Goal: Task Accomplishment & Management: Complete application form

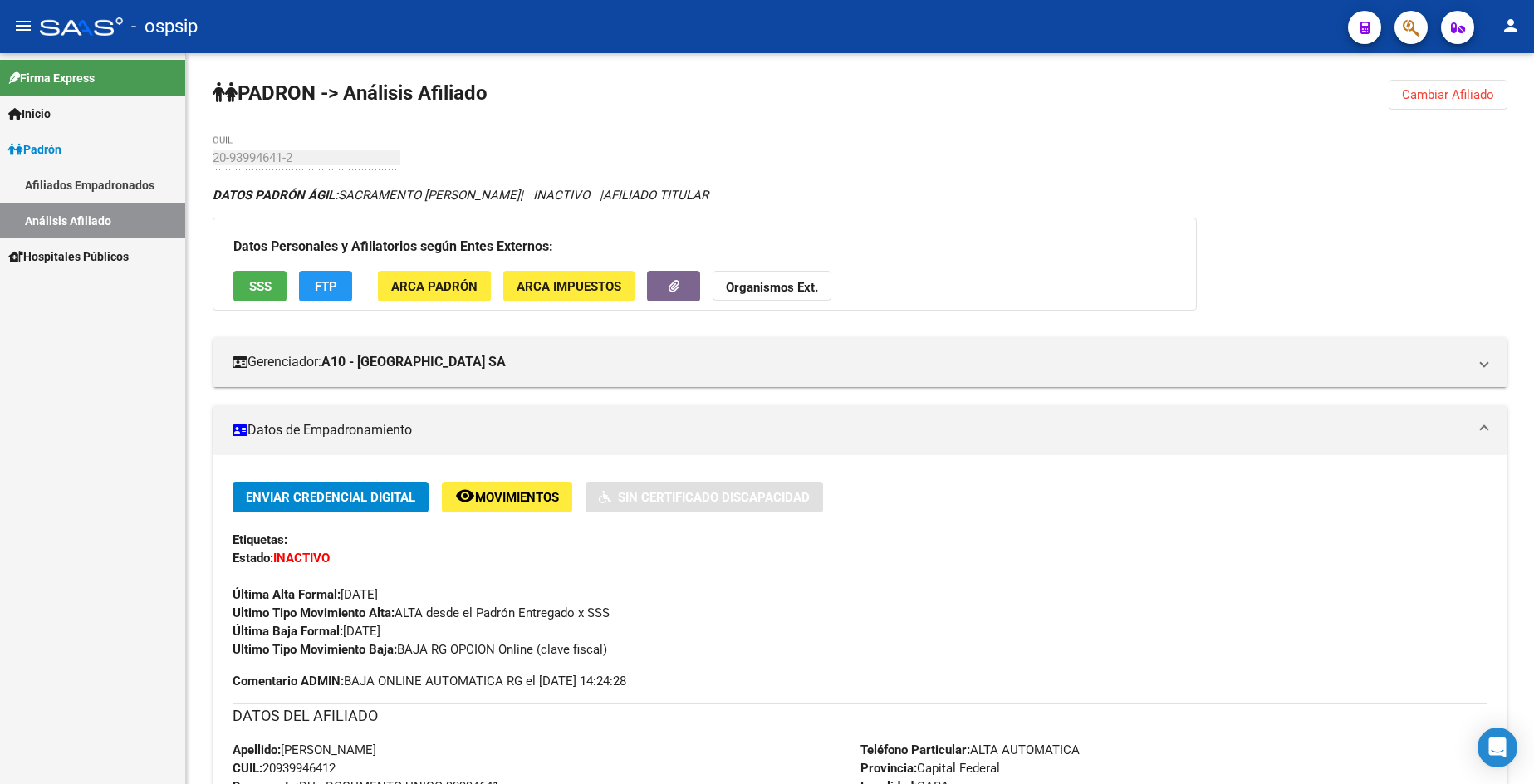
scroll to position [498, 0]
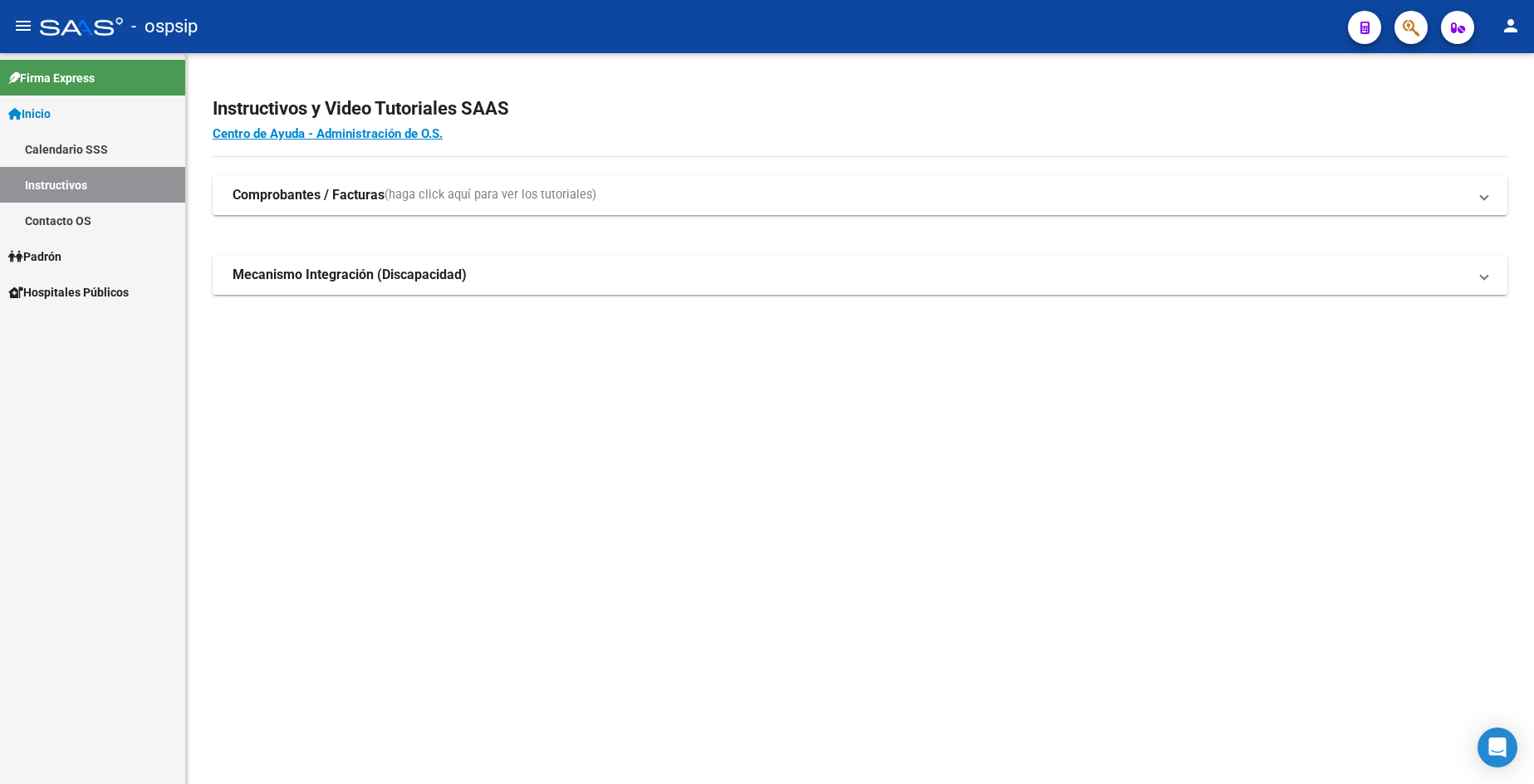
click at [74, 255] on link "Padrón" at bounding box center [92, 256] width 185 height 35
click at [74, 254] on link "Padrón" at bounding box center [92, 256] width 185 height 35
click at [99, 326] on link "Análisis Afiliado" at bounding box center [92, 328] width 185 height 35
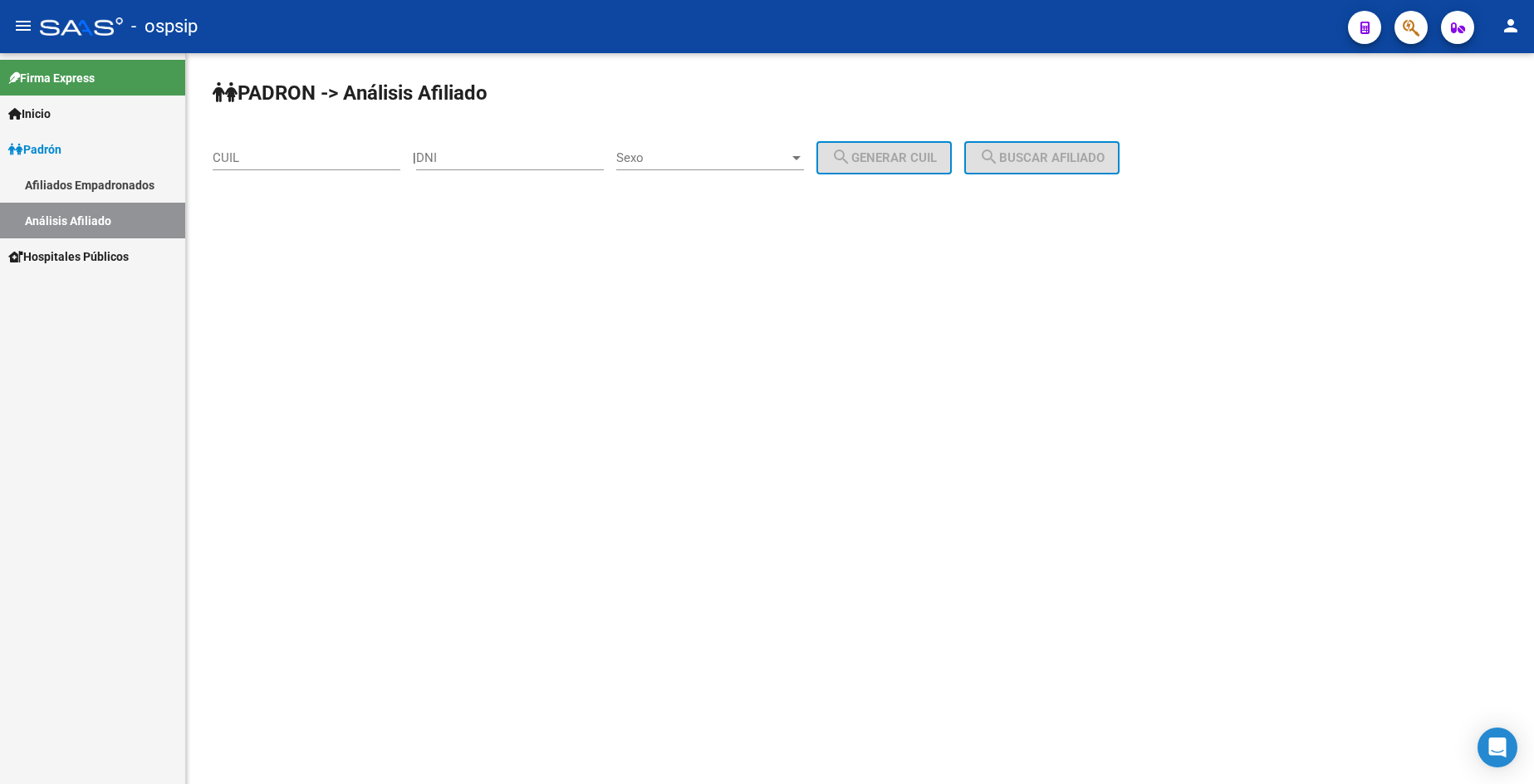
click at [489, 128] on div "PADRON -> Análisis Afiliado CUIL | DNI Sexo Sexo search Generar CUIL search Bus…" at bounding box center [860, 140] width 1348 height 175
click at [511, 160] on input "DNI" at bounding box center [510, 158] width 188 height 15
type input "23113758"
click at [734, 141] on div "Sexo Sexo" at bounding box center [710, 152] width 188 height 35
click at [736, 159] on span "Masculino" at bounding box center [728, 158] width 188 height 37
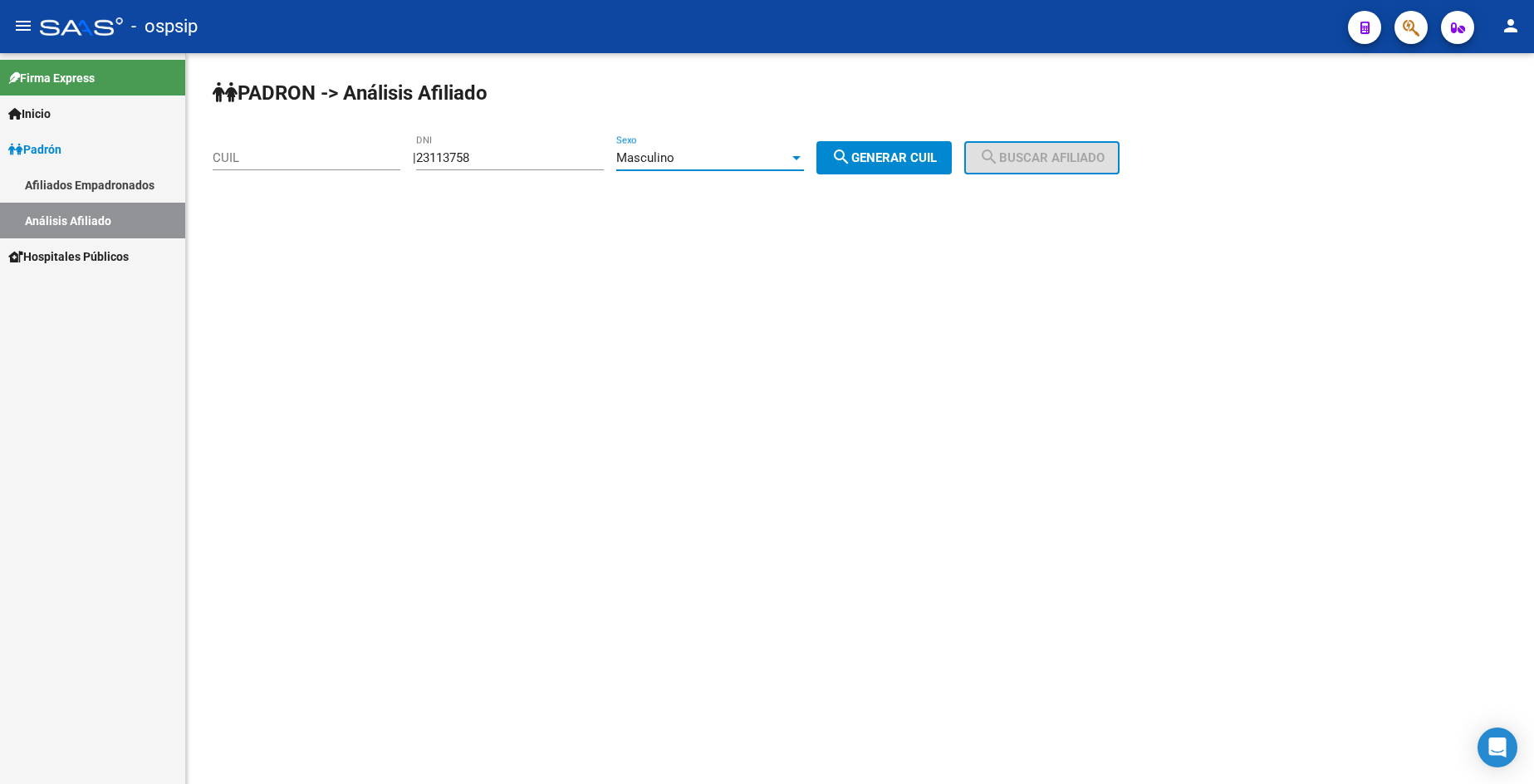
click at [898, 158] on span "search Generar CUIL" at bounding box center [884, 158] width 105 height 15
type input "20-23113758-1"
click at [1000, 152] on mat-icon "search" at bounding box center [989, 157] width 19 height 19
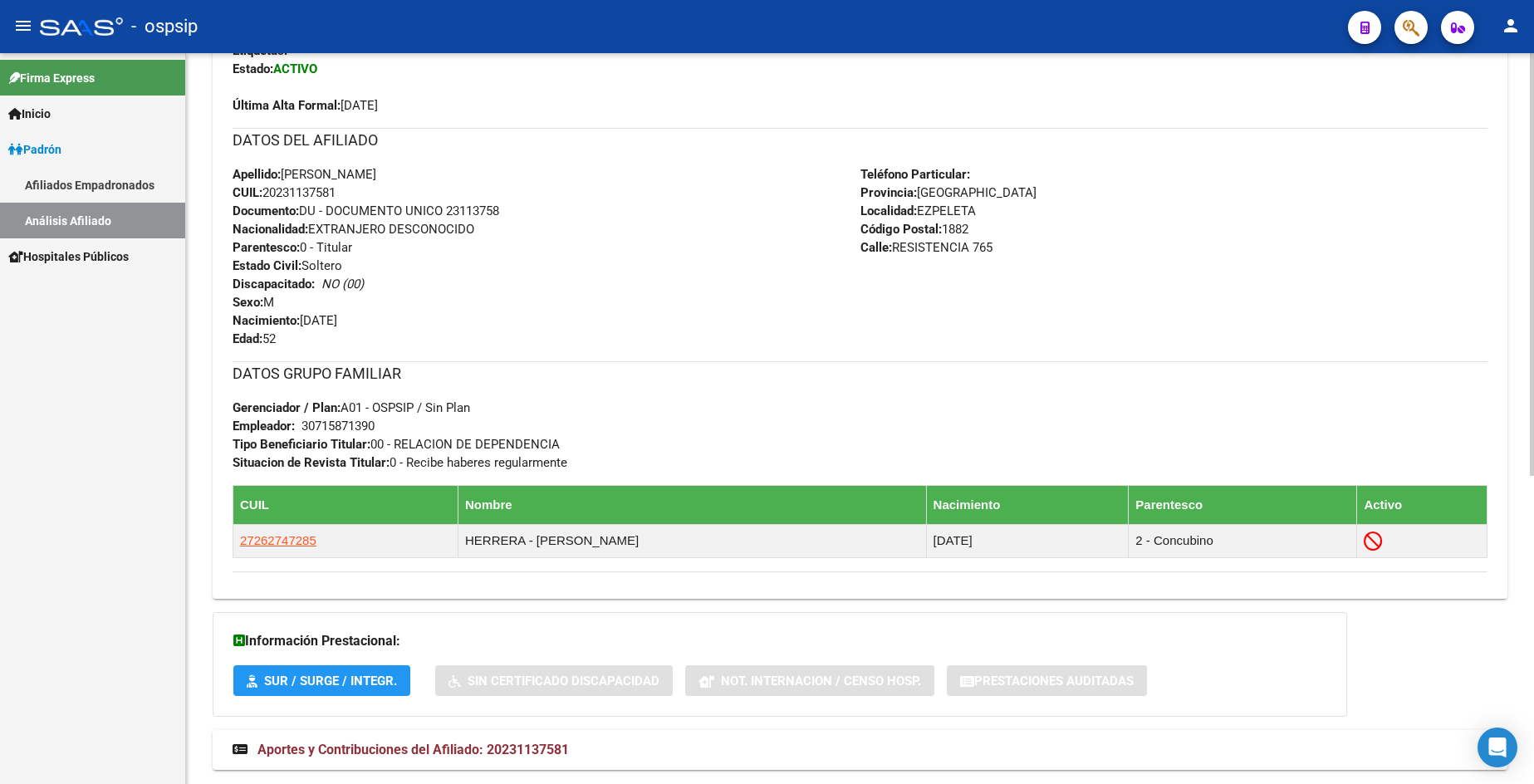
scroll to position [450, 0]
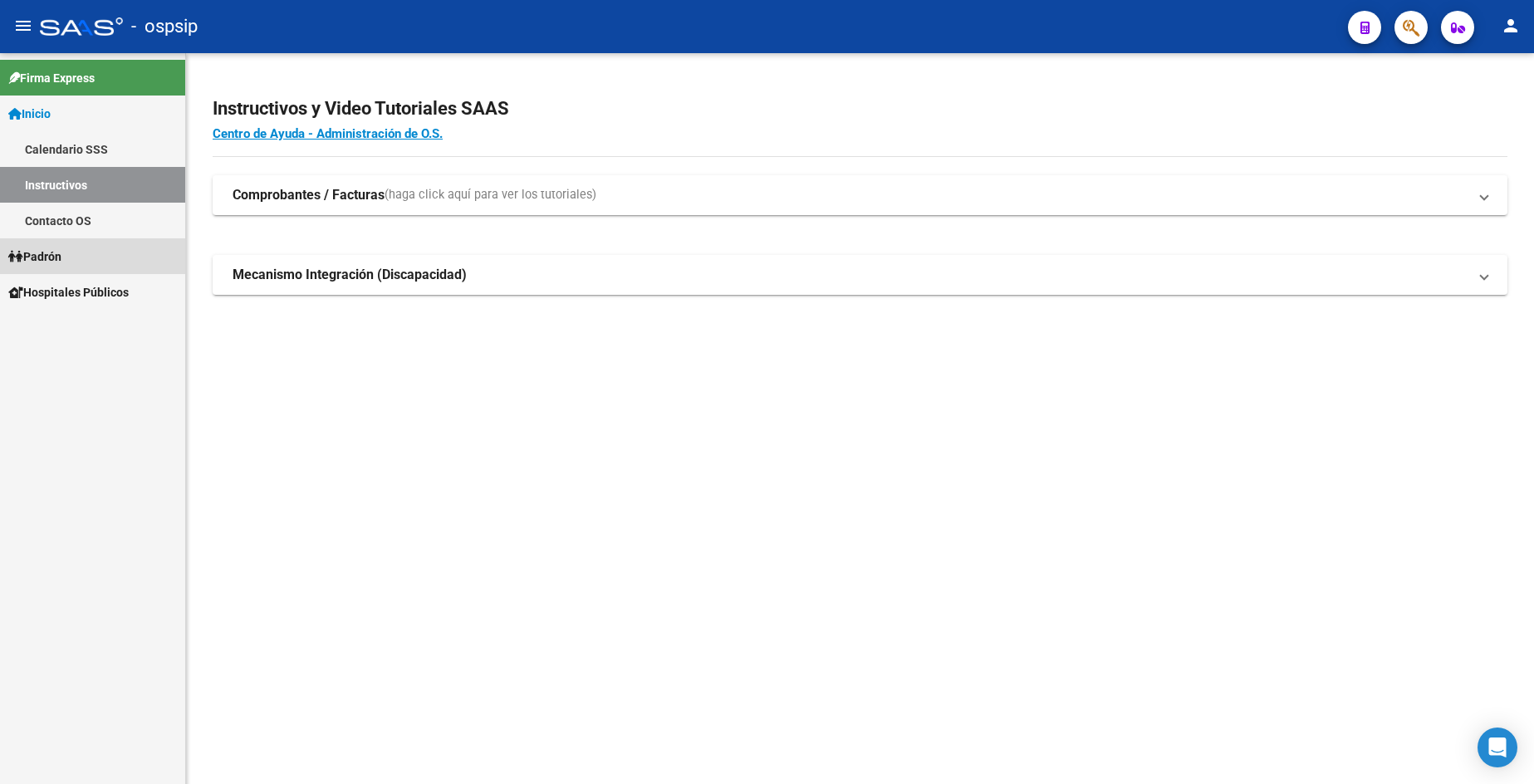
click at [61, 255] on span "Padrón" at bounding box center [35, 256] width 53 height 19
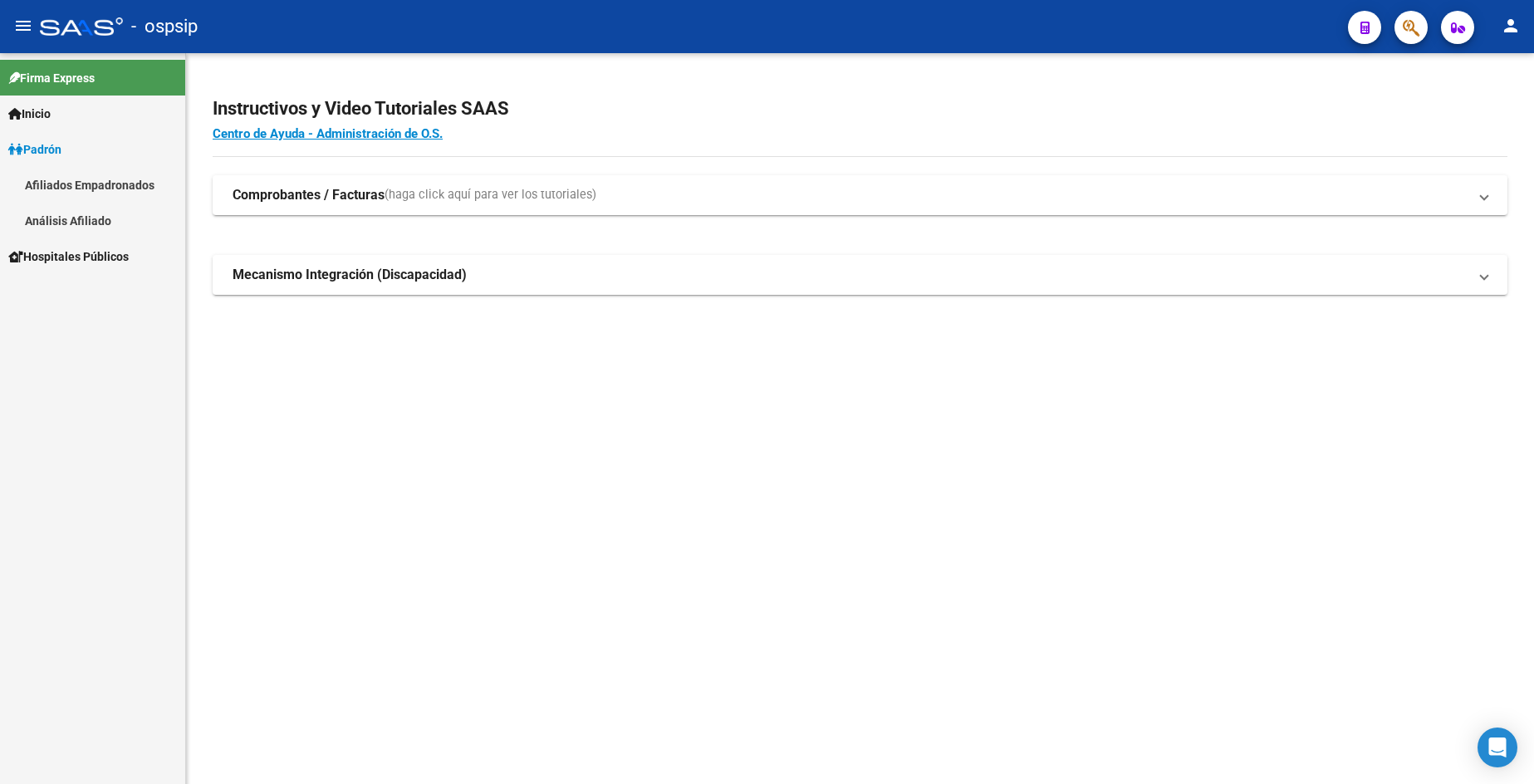
click at [69, 213] on link "Análisis Afiliado" at bounding box center [92, 221] width 185 height 35
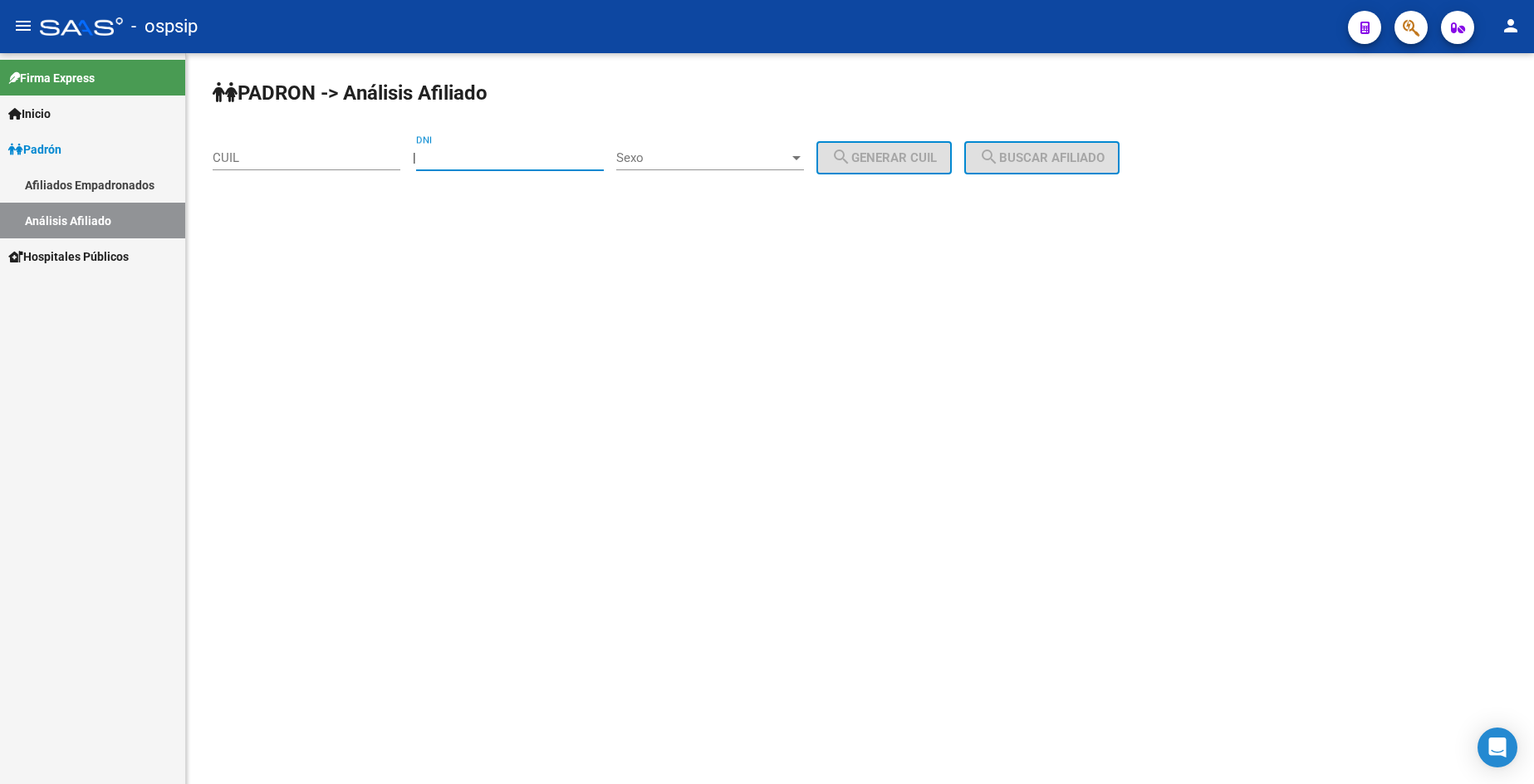
click at [524, 157] on input "DNI" at bounding box center [510, 158] width 188 height 15
type input "34960825"
click at [683, 165] on span "Sexo" at bounding box center [702, 158] width 173 height 15
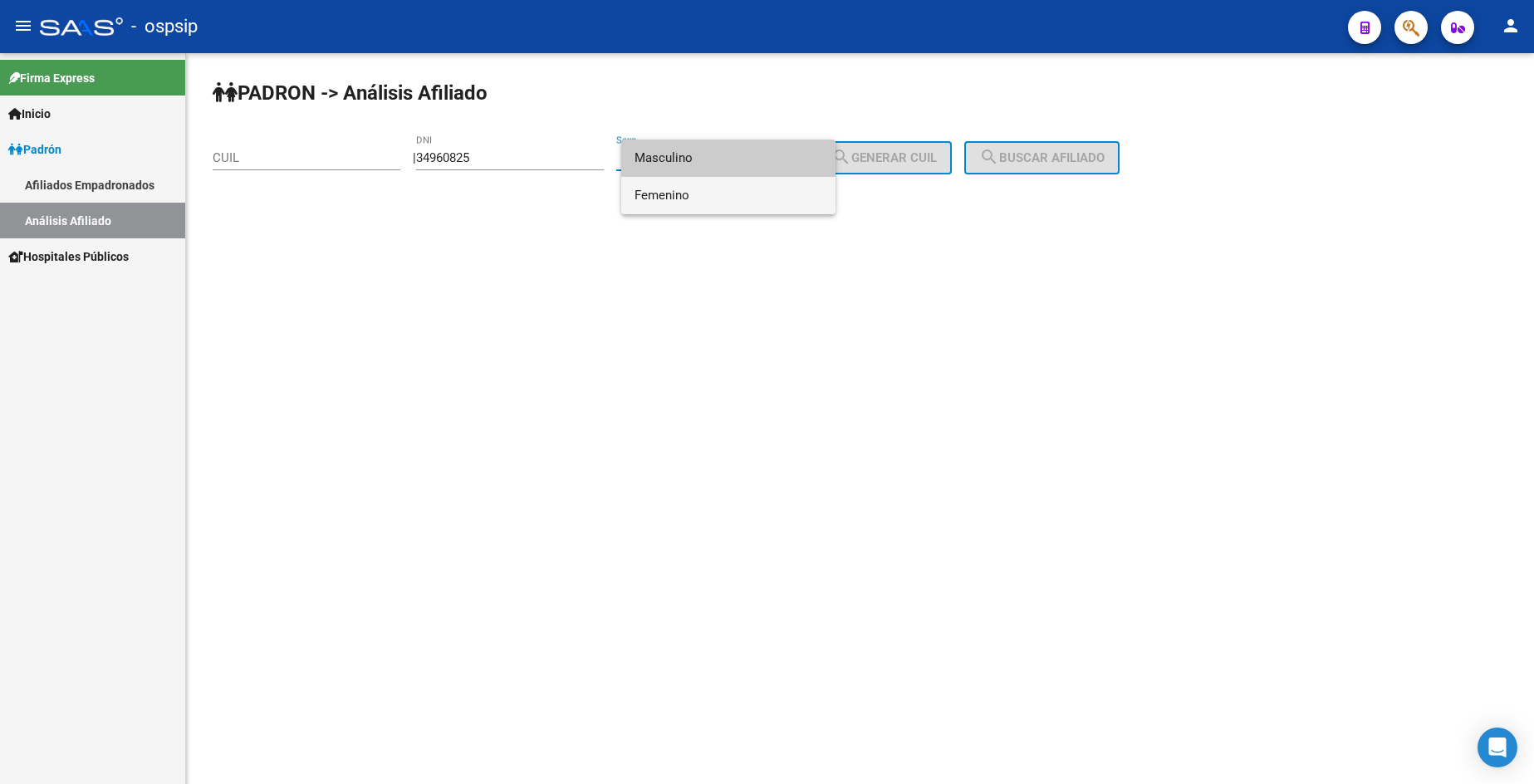
drag, startPoint x: 689, startPoint y: 193, endPoint x: 715, endPoint y: 187, distance: 26.7
click at [688, 192] on span "Femenino" at bounding box center [728, 196] width 188 height 37
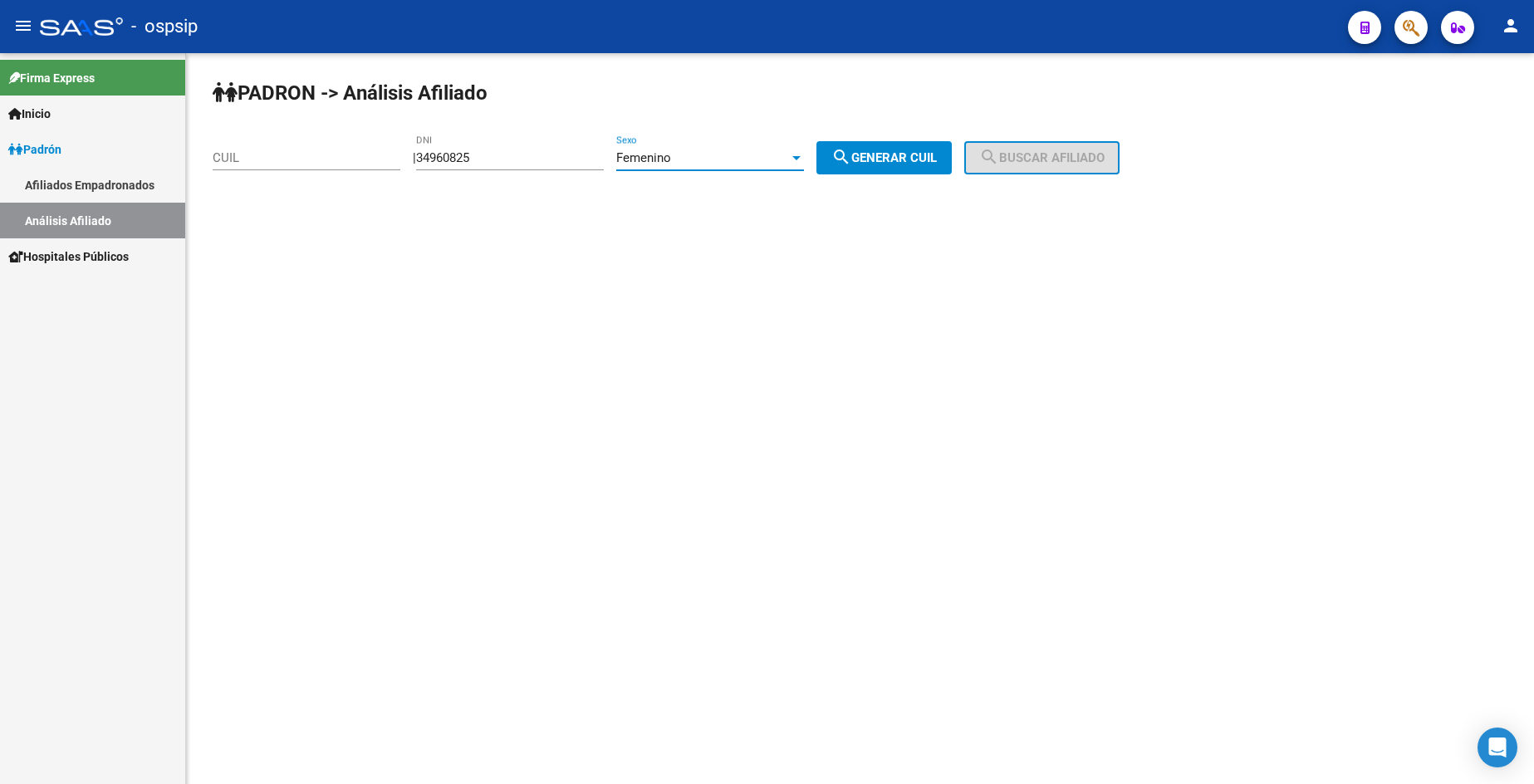
click at [871, 160] on span "search Generar CUIL" at bounding box center [884, 158] width 105 height 15
type input "27-34960825-7"
click at [1032, 156] on span "search Buscar afiliado" at bounding box center [1042, 158] width 126 height 15
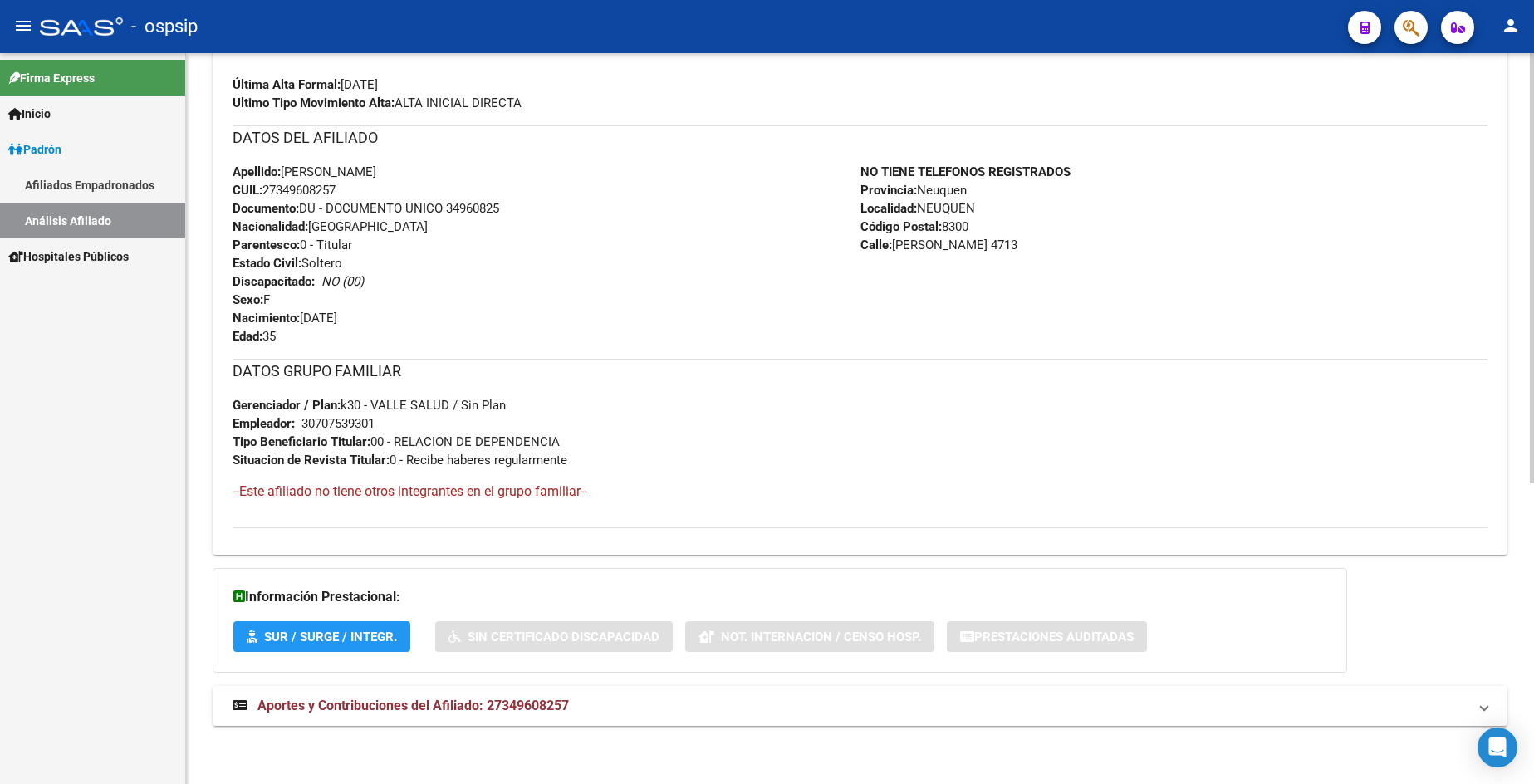
scroll to position [427, 0]
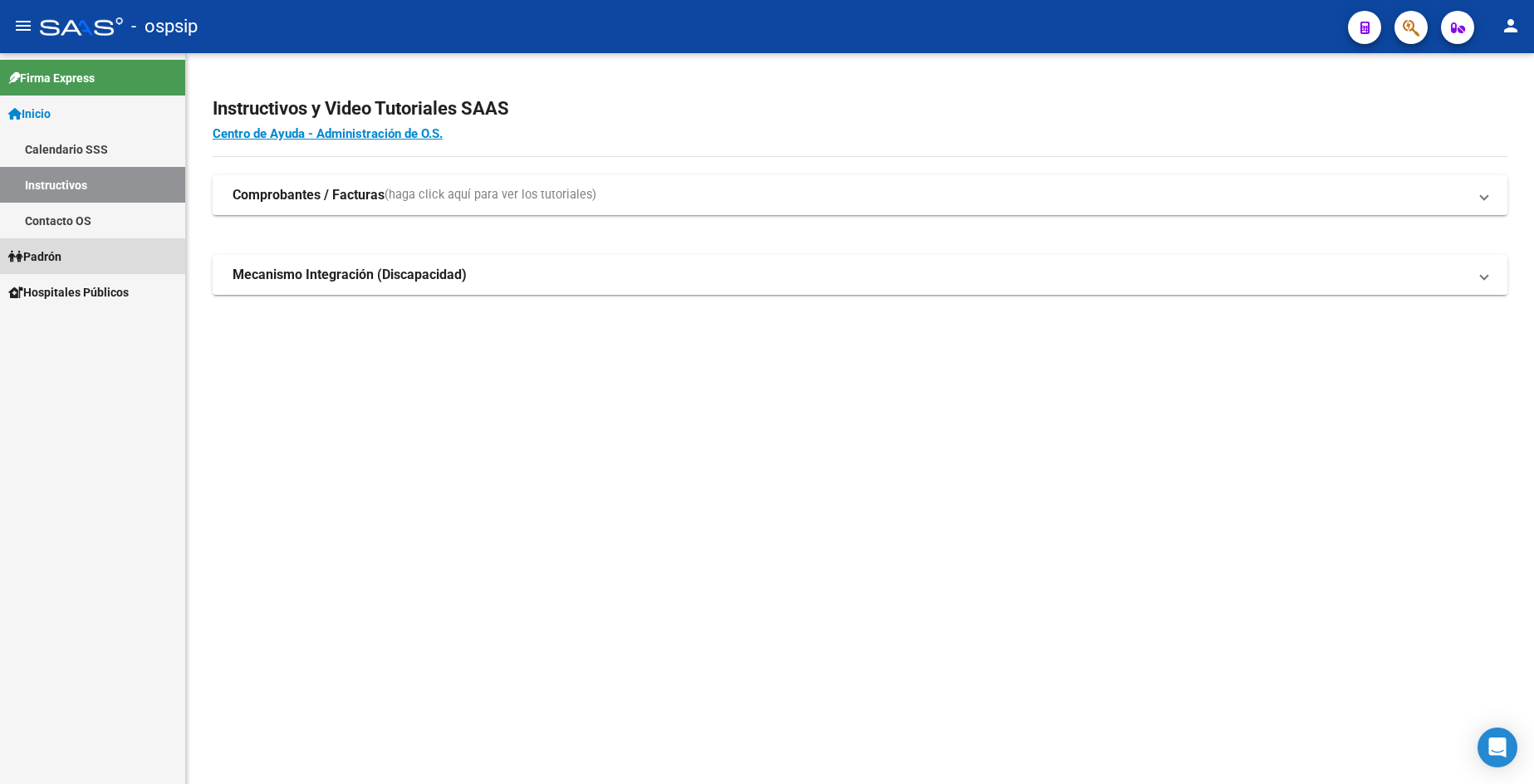
click at [51, 259] on span "Padrón" at bounding box center [35, 256] width 53 height 19
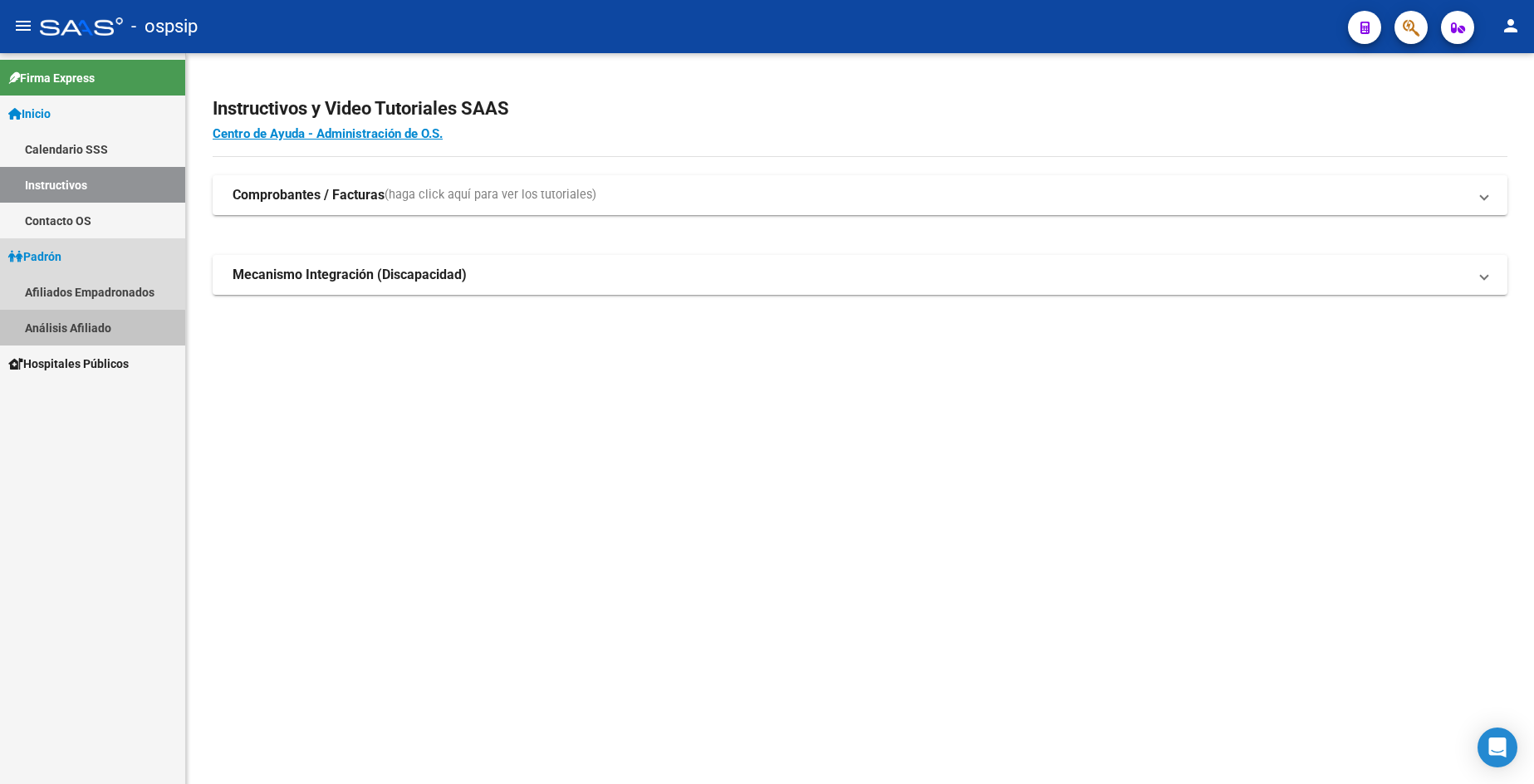
click at [60, 330] on link "Análisis Afiliado" at bounding box center [92, 328] width 185 height 35
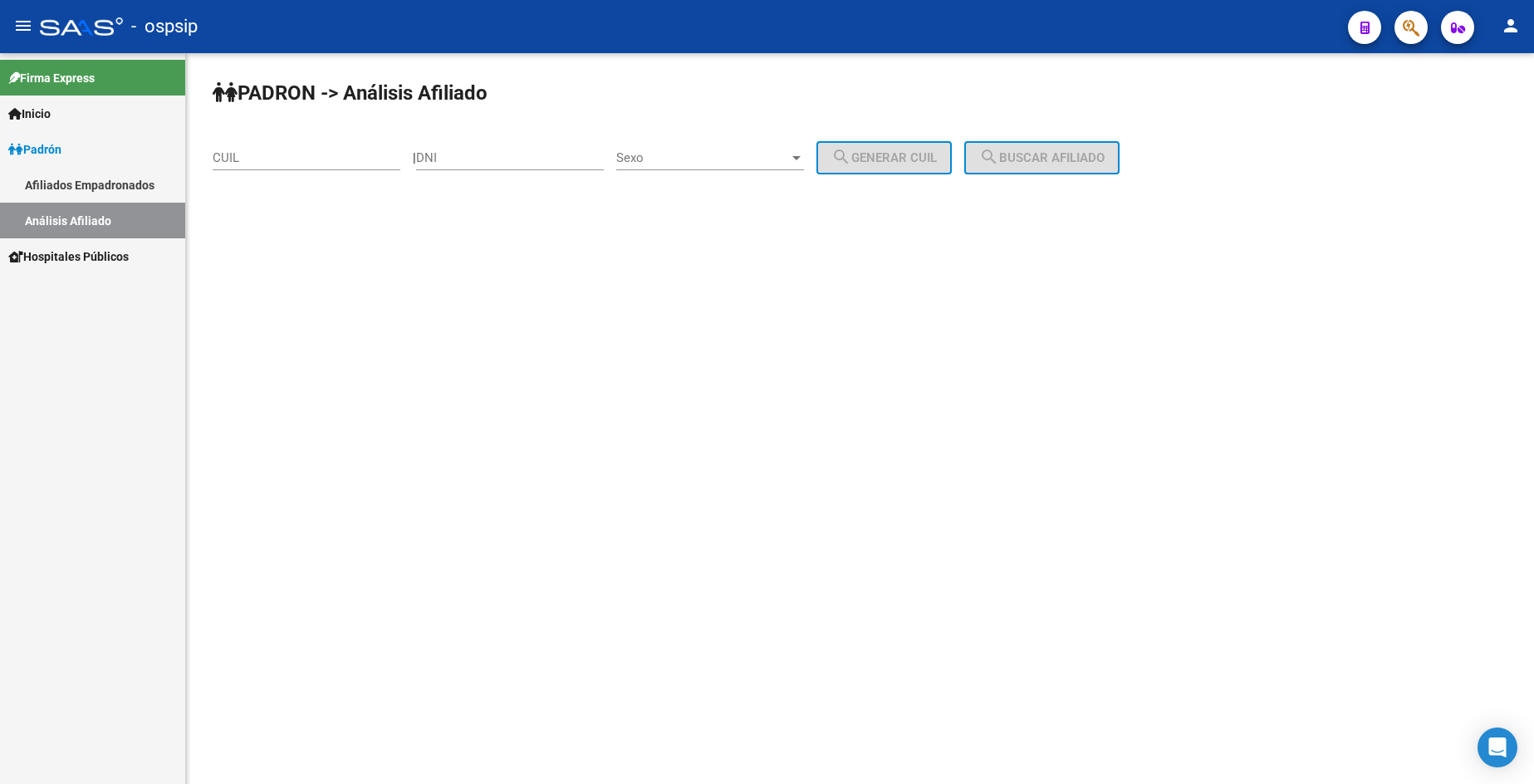
click at [514, 152] on input "DNI" at bounding box center [510, 158] width 188 height 15
type input "25296878"
click at [683, 151] on span "Sexo" at bounding box center [702, 158] width 173 height 15
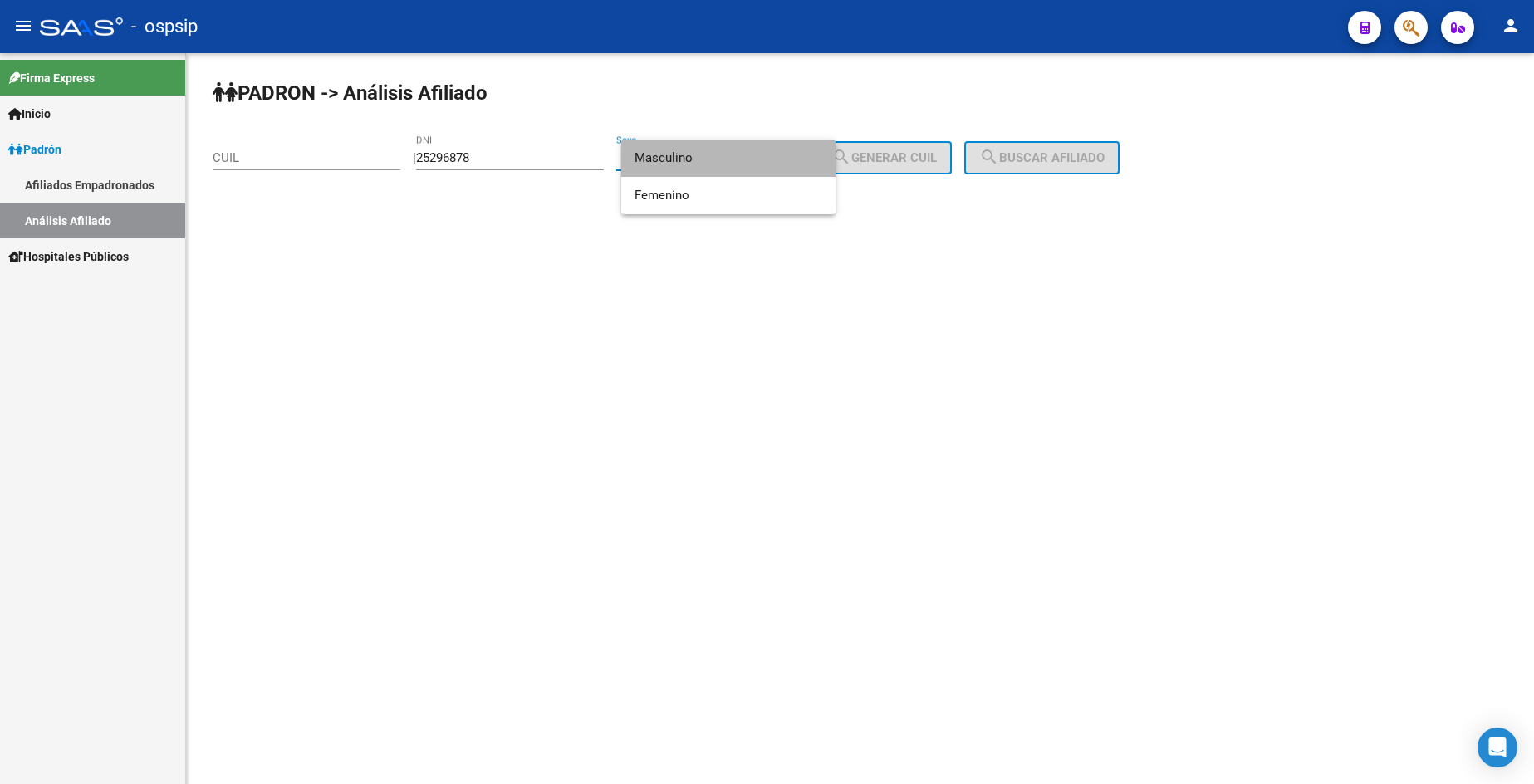
drag, startPoint x: 692, startPoint y: 156, endPoint x: 822, endPoint y: 166, distance: 130.4
click at [693, 156] on span "Masculino" at bounding box center [728, 158] width 188 height 37
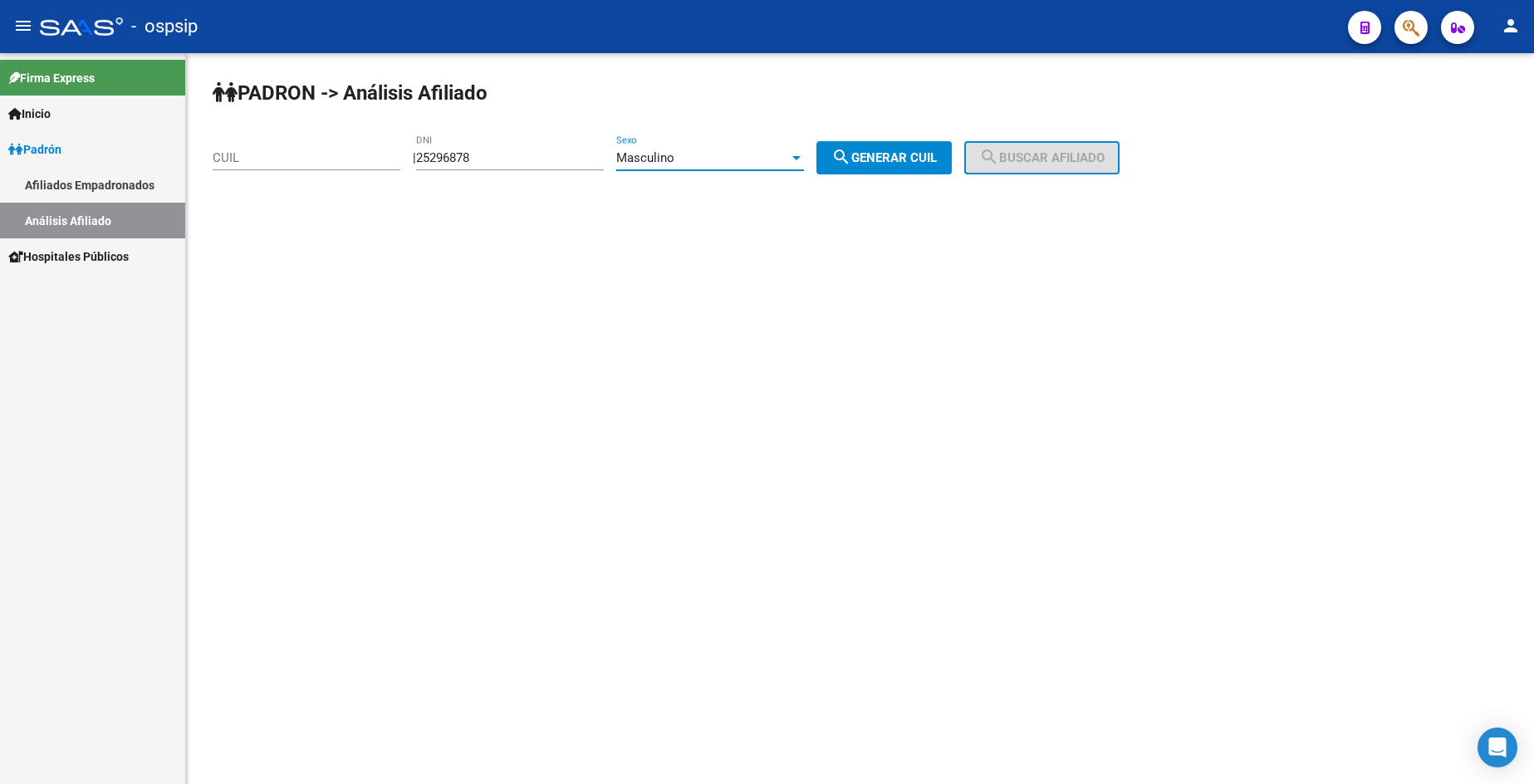
drag, startPoint x: 909, startPoint y: 173, endPoint x: 938, endPoint y: 166, distance: 29.8
click at [910, 172] on button "search Generar CUIL" at bounding box center [884, 157] width 136 height 33
type input "20-25296878-5"
click at [1054, 152] on span "search Buscar afiliado" at bounding box center [1042, 158] width 126 height 15
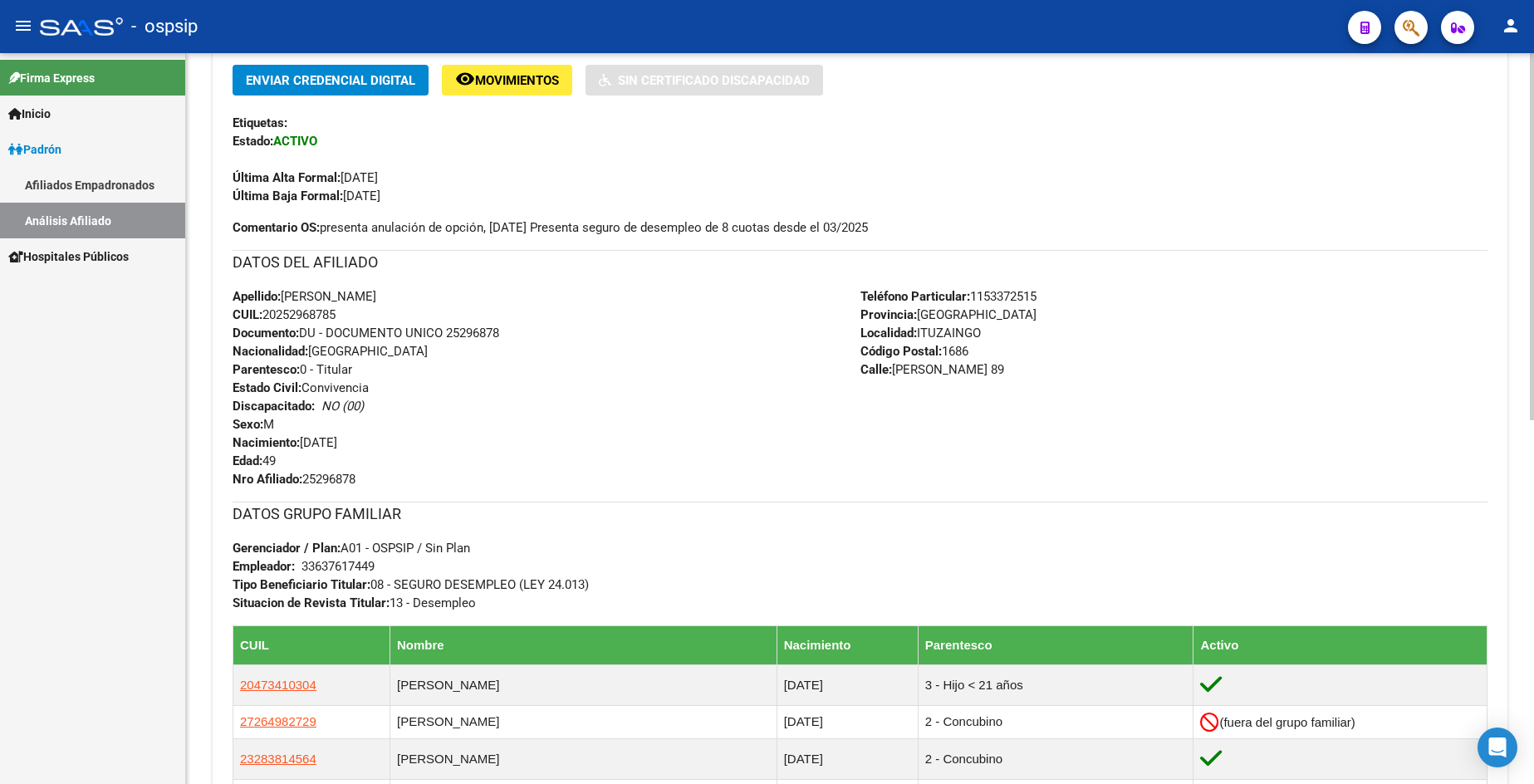
scroll to position [332, 0]
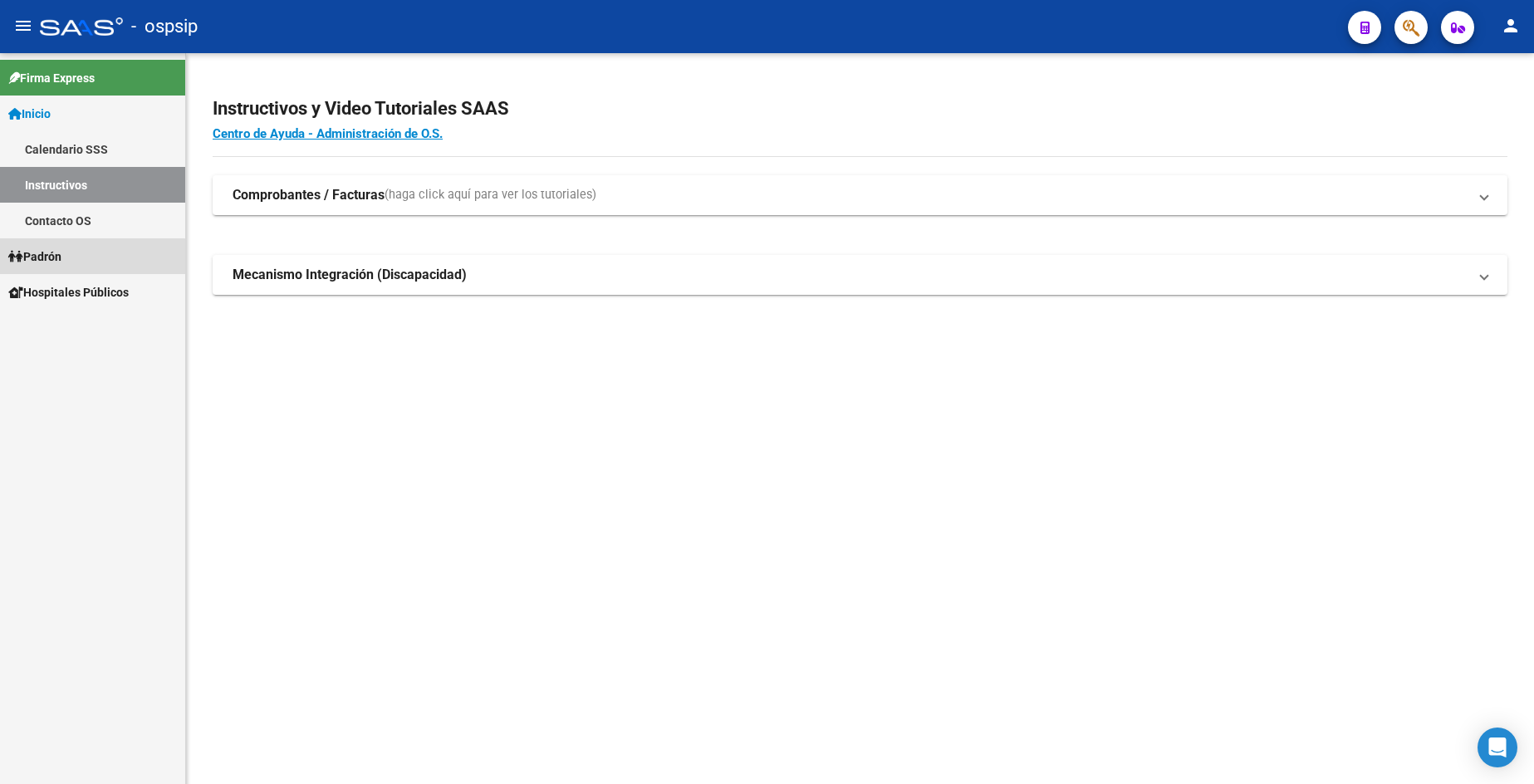
click at [77, 258] on link "Padrón" at bounding box center [92, 256] width 185 height 35
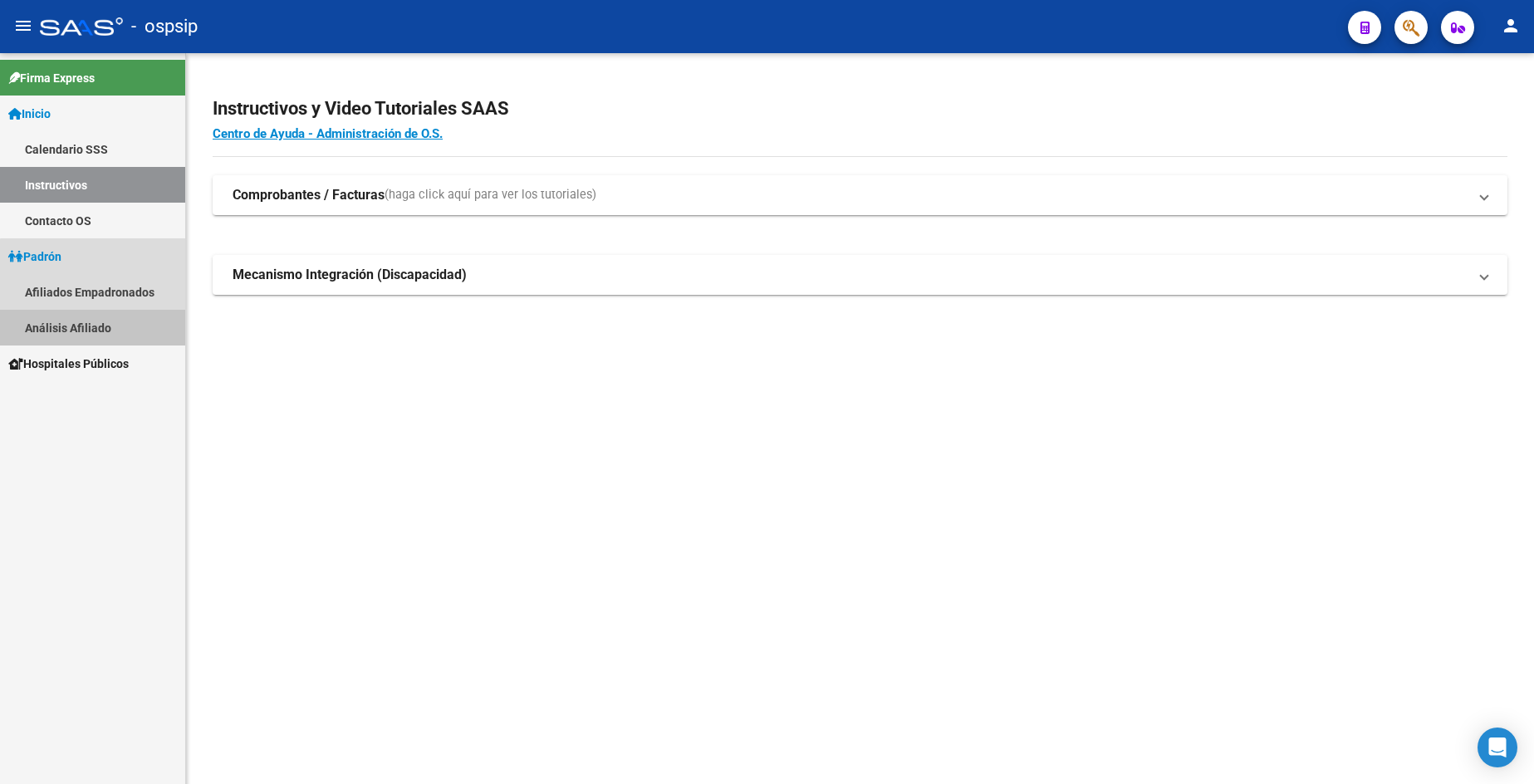
click at [104, 323] on link "Análisis Afiliado" at bounding box center [92, 328] width 185 height 35
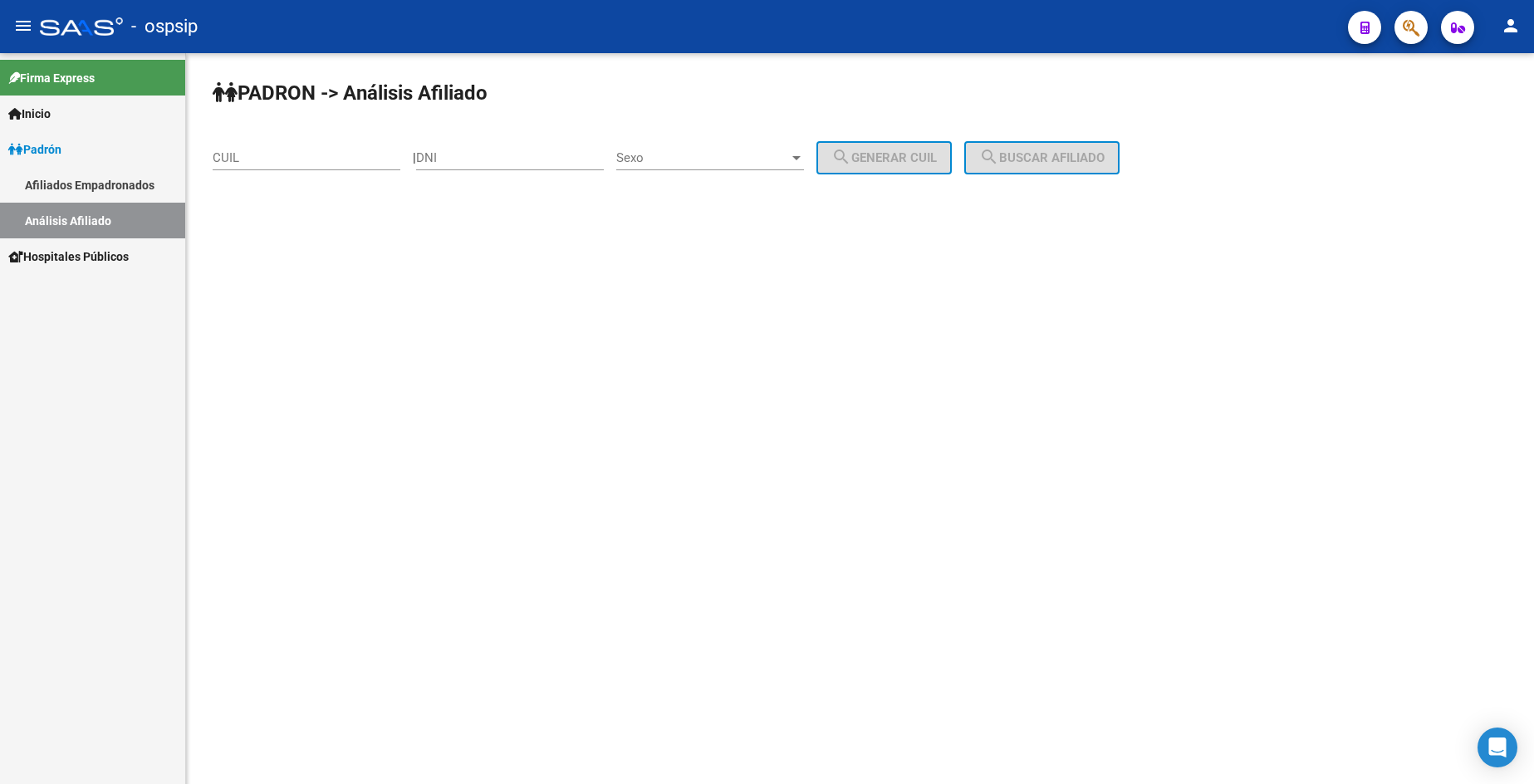
click at [526, 159] on input "DNI" at bounding box center [510, 158] width 188 height 15
type input "25296878"
click at [751, 165] on div "Sexo Sexo" at bounding box center [710, 152] width 188 height 35
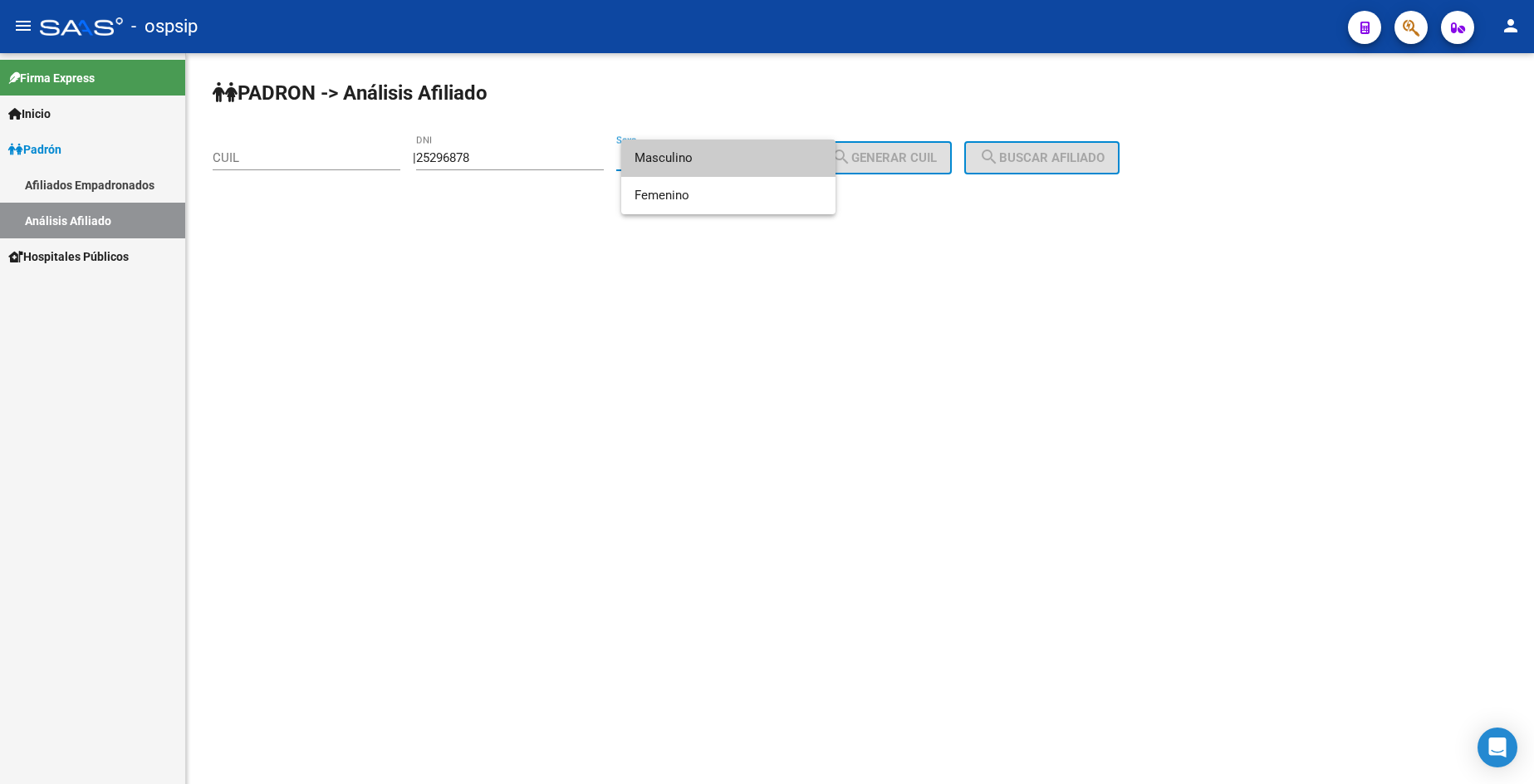
click at [748, 162] on span "Masculino" at bounding box center [728, 158] width 188 height 37
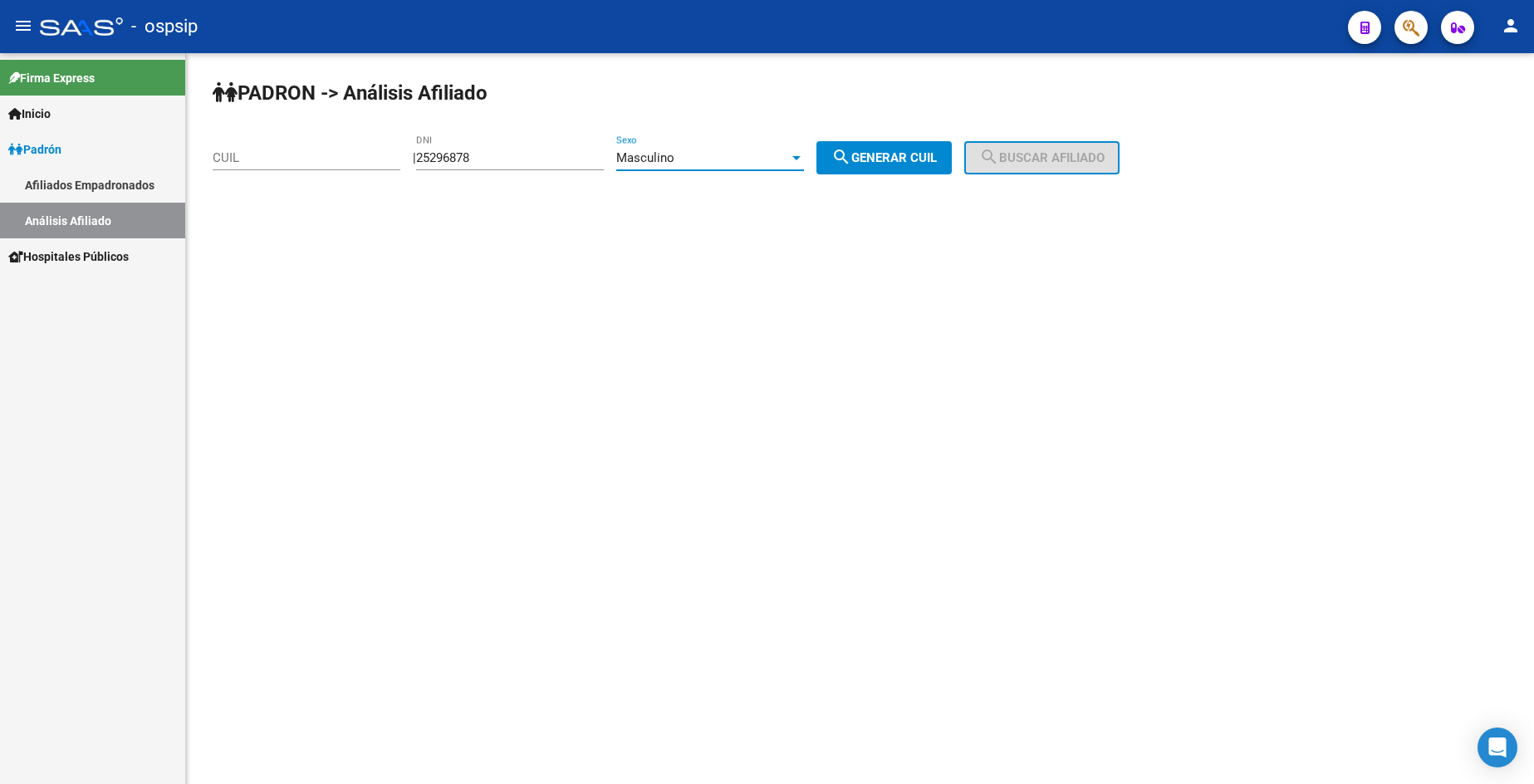
click at [937, 159] on span "search Generar CUIL" at bounding box center [884, 158] width 105 height 15
type input "20-25296878-5"
click at [1024, 161] on span "search Buscar afiliado" at bounding box center [1042, 158] width 126 height 15
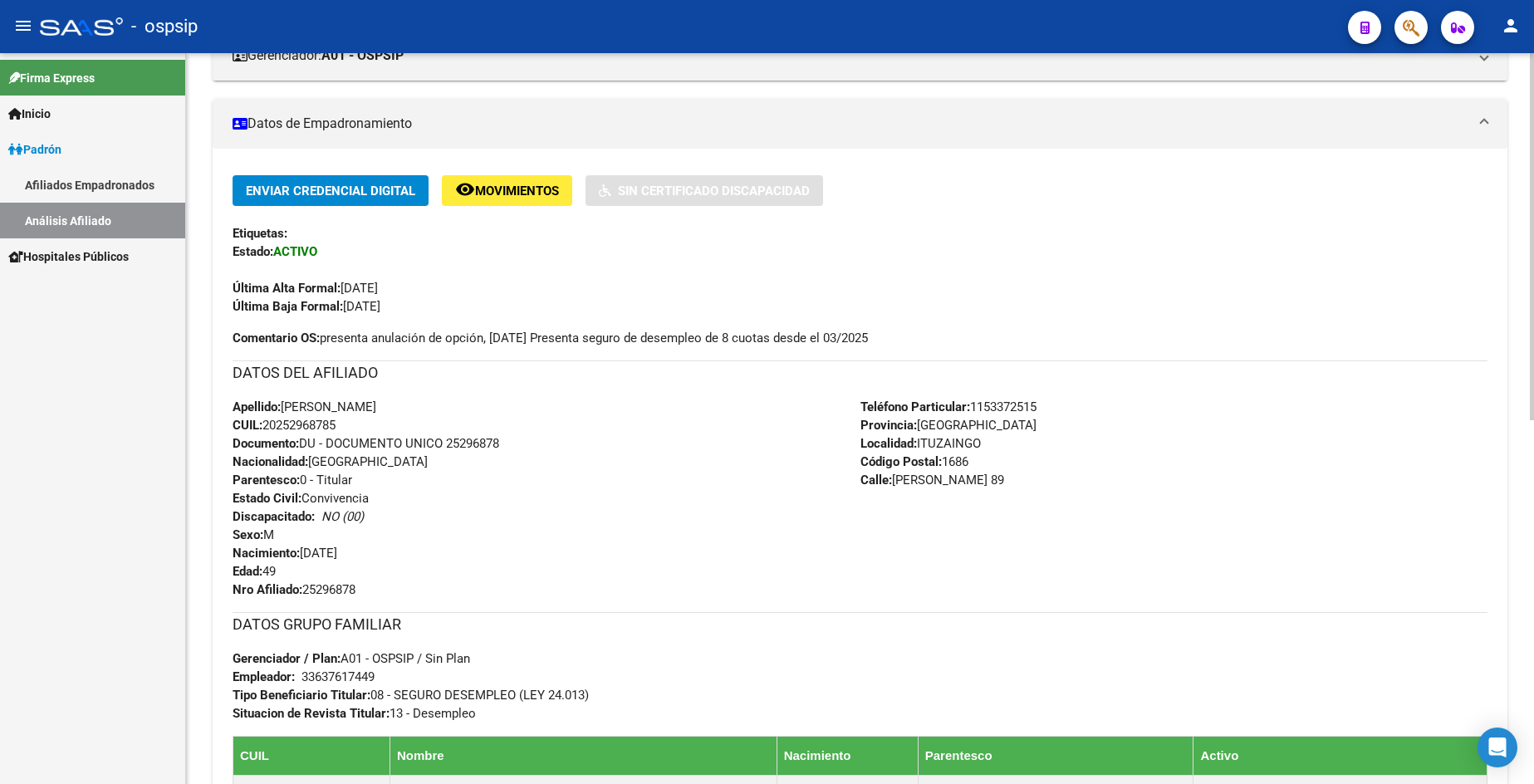
scroll to position [332, 0]
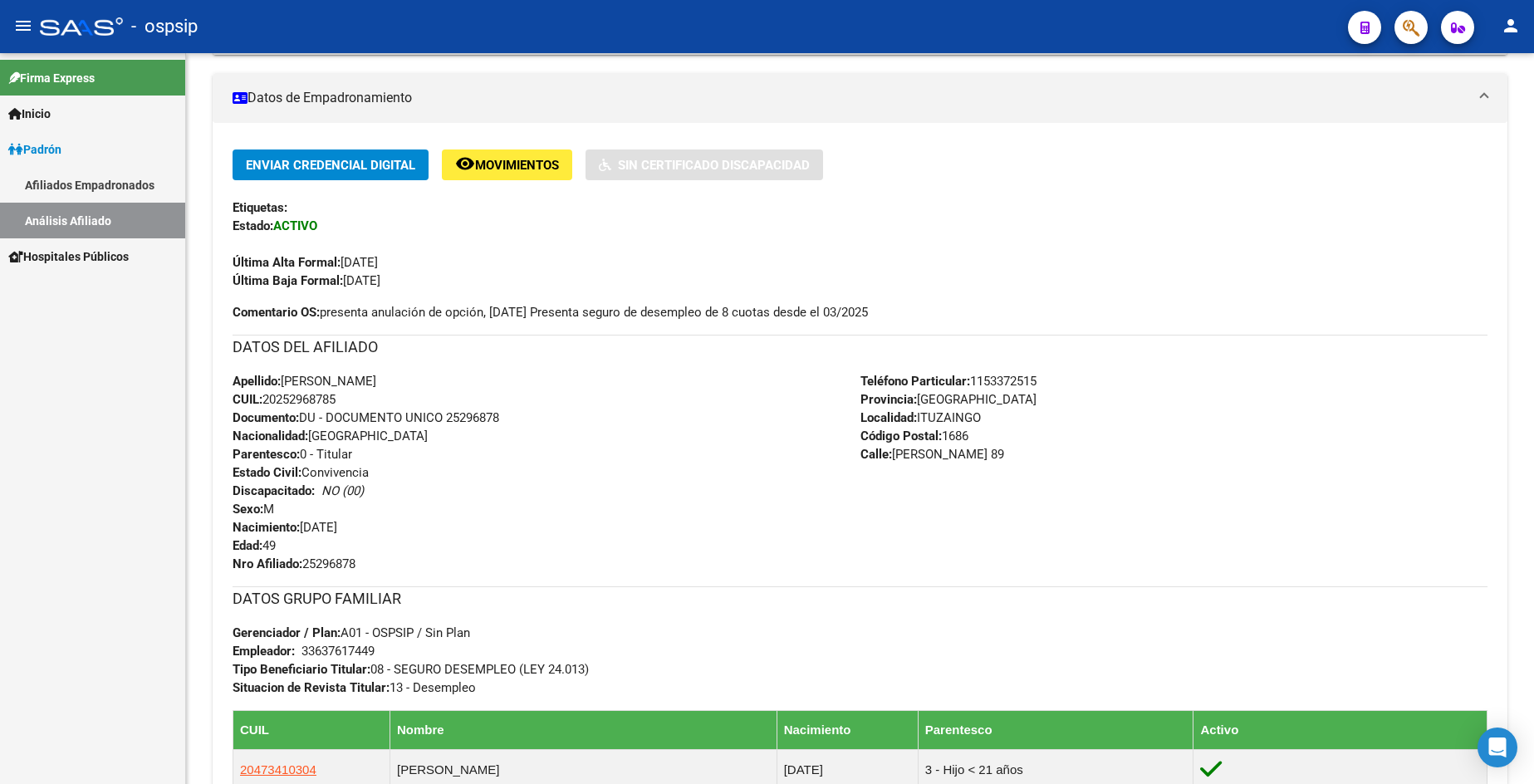
click at [37, 146] on span "Padrón" at bounding box center [35, 149] width 53 height 19
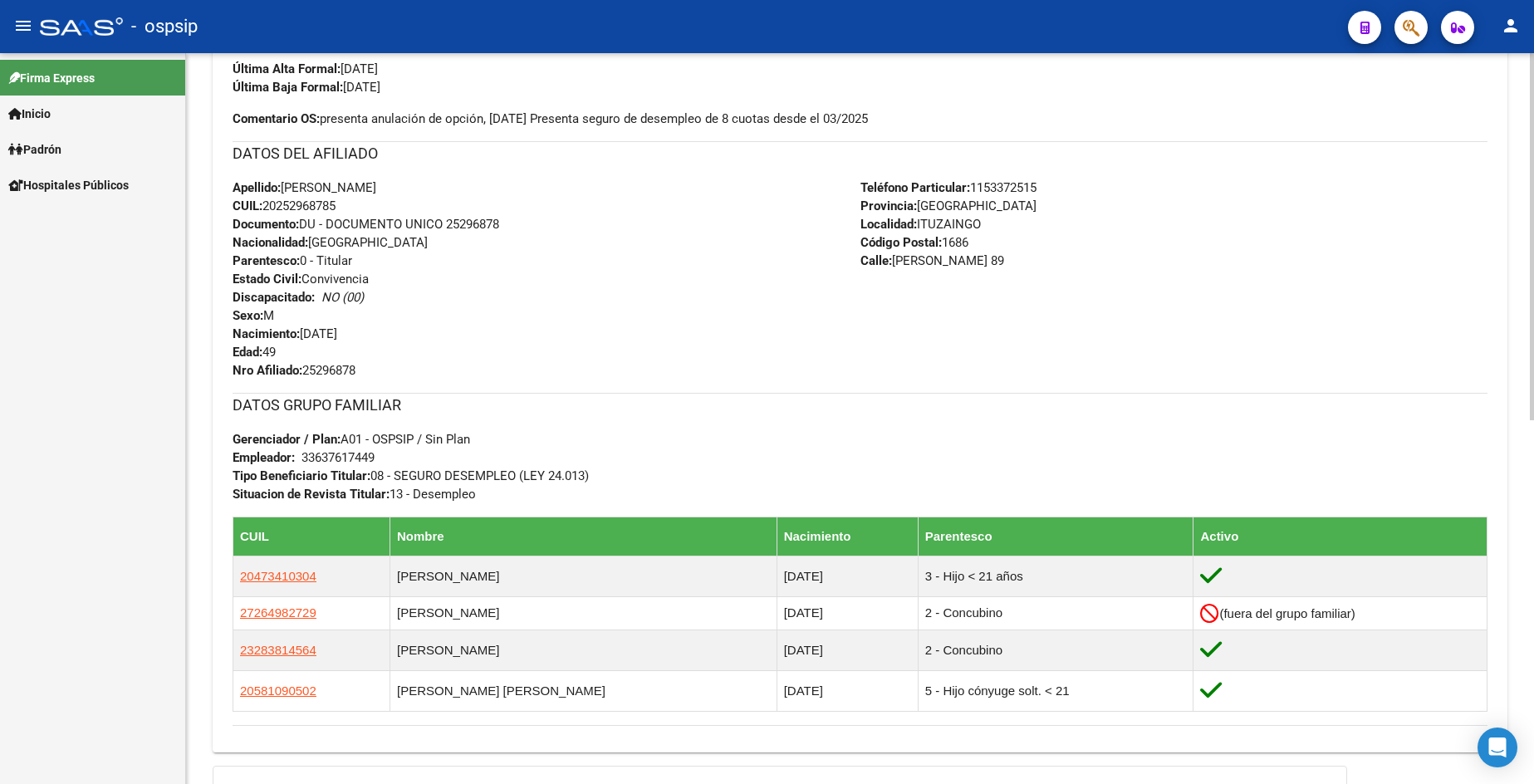
scroll to position [498, 0]
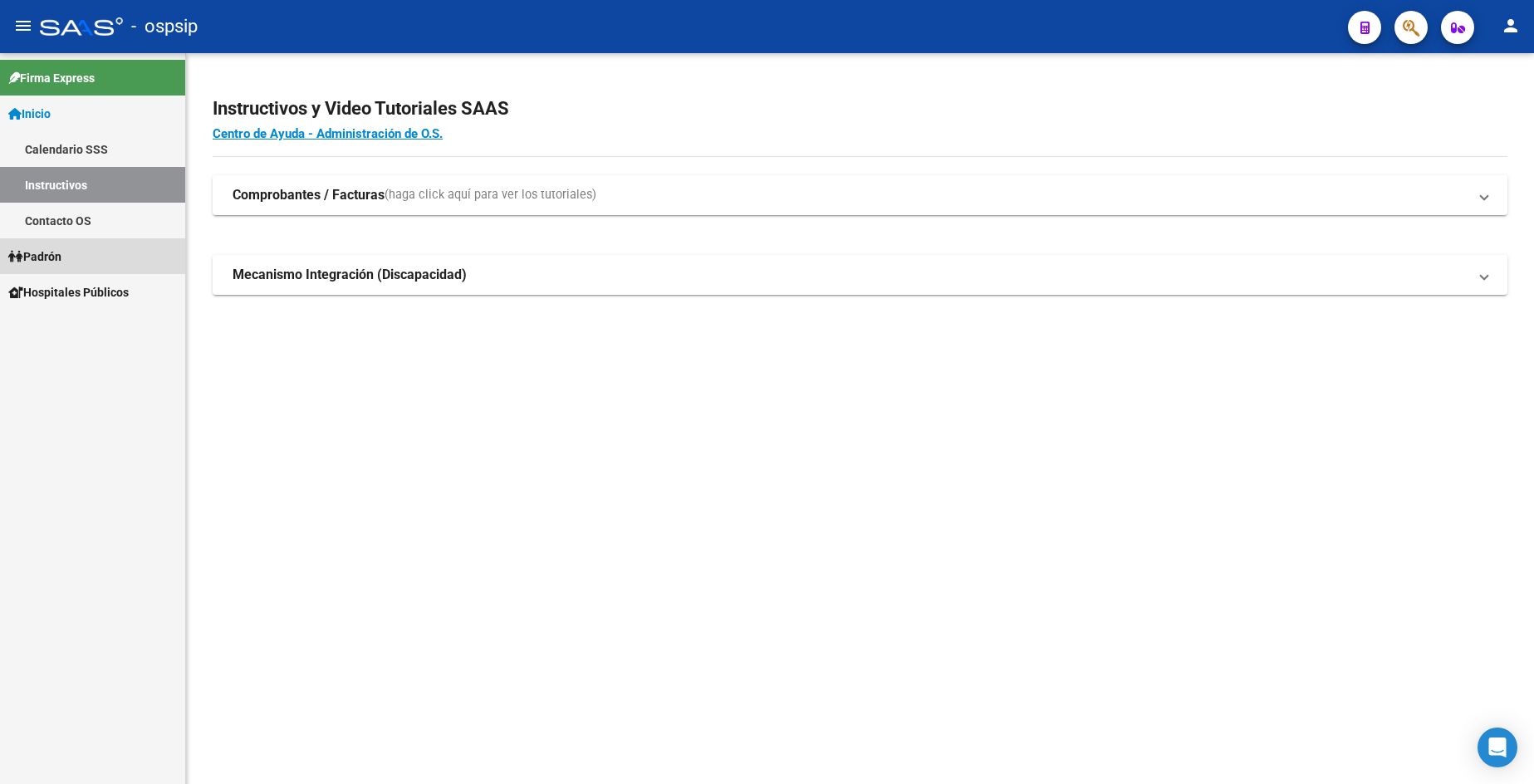
click at [61, 254] on span "Padrón" at bounding box center [35, 256] width 53 height 19
click at [44, 259] on span "Padrón" at bounding box center [35, 256] width 53 height 19
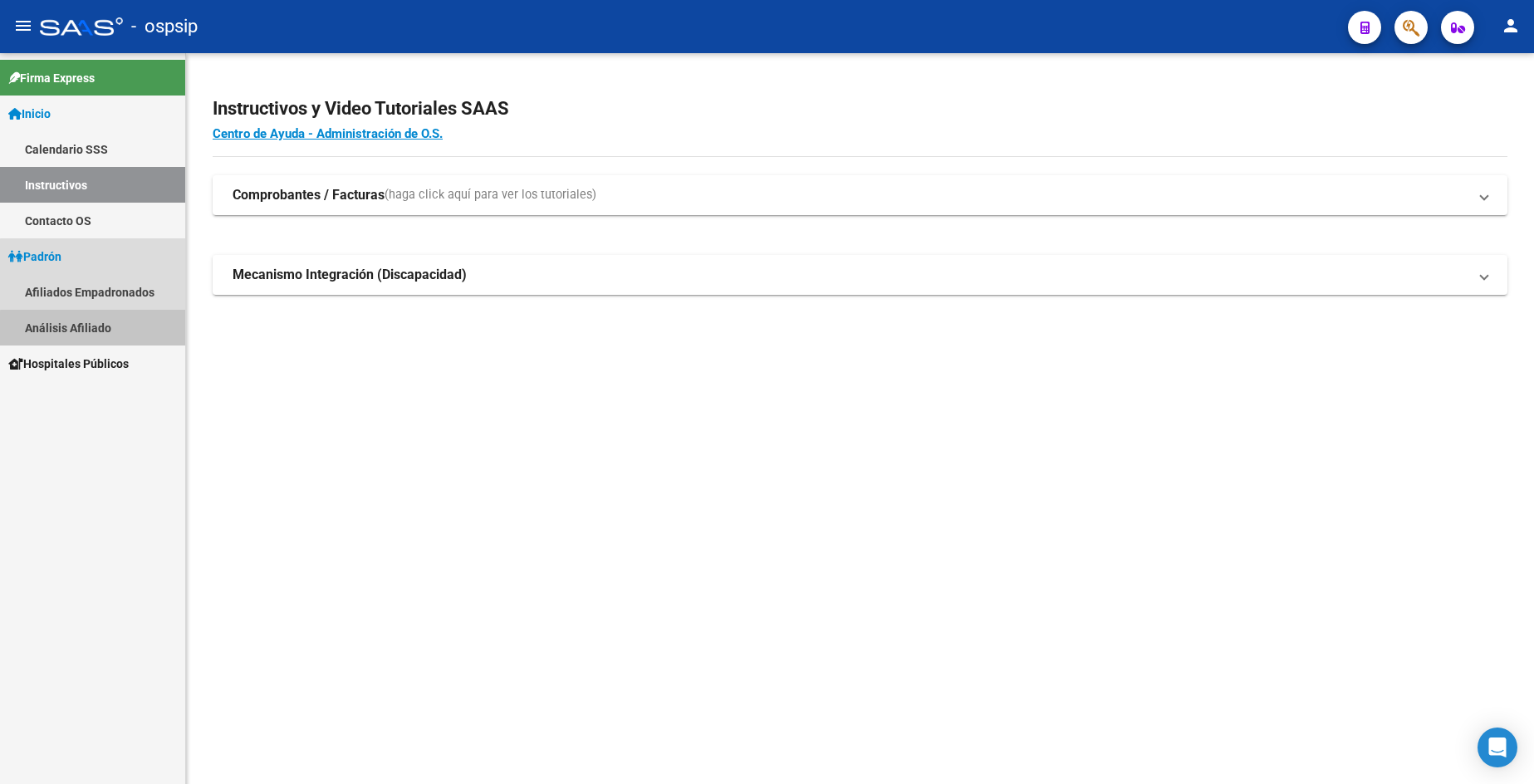
click at [97, 328] on link "Análisis Afiliado" at bounding box center [92, 328] width 185 height 35
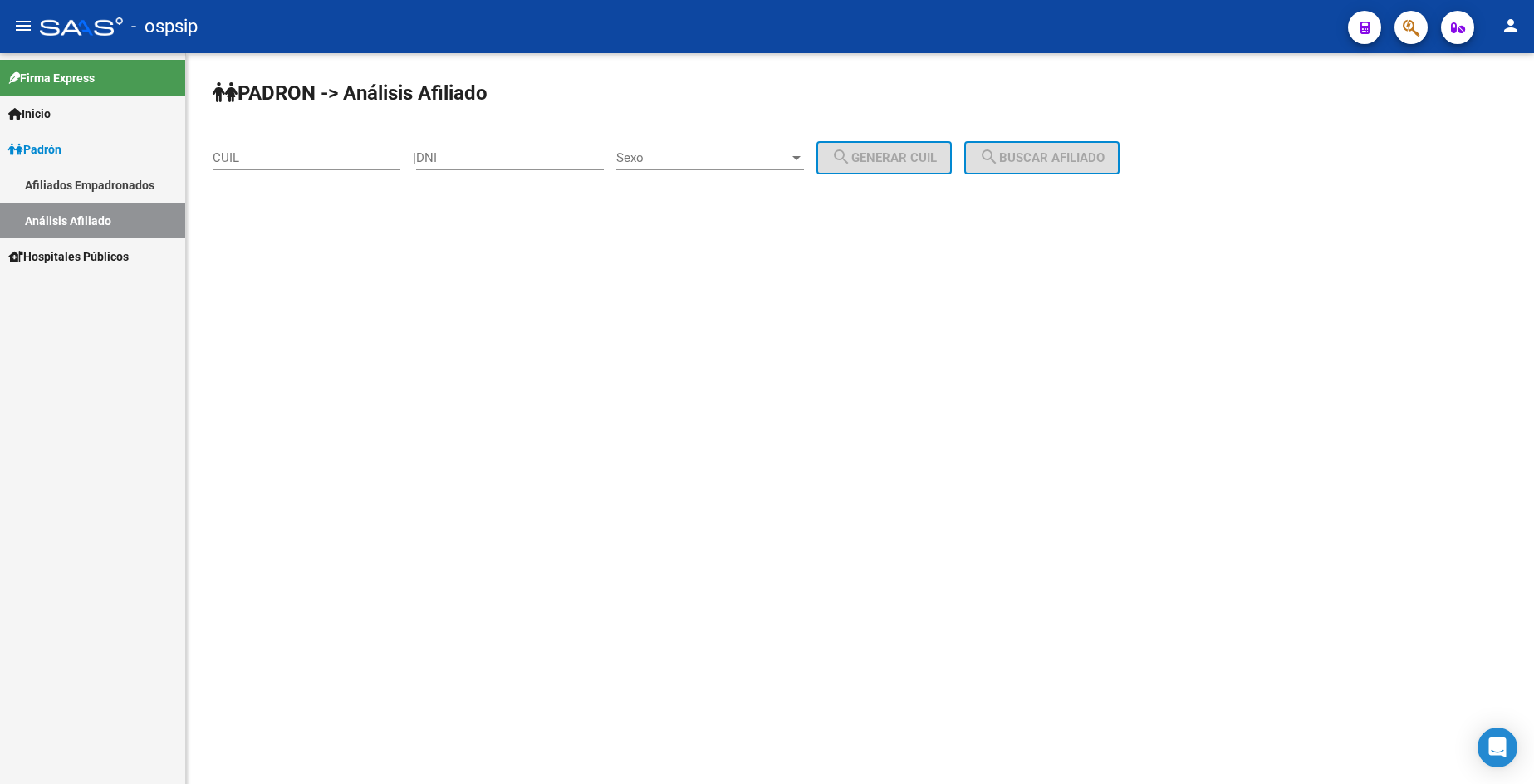
click at [523, 150] on div "DNI" at bounding box center [510, 152] width 188 height 35
type input "27946244"
click at [679, 149] on div "Sexo Sexo" at bounding box center [710, 152] width 188 height 35
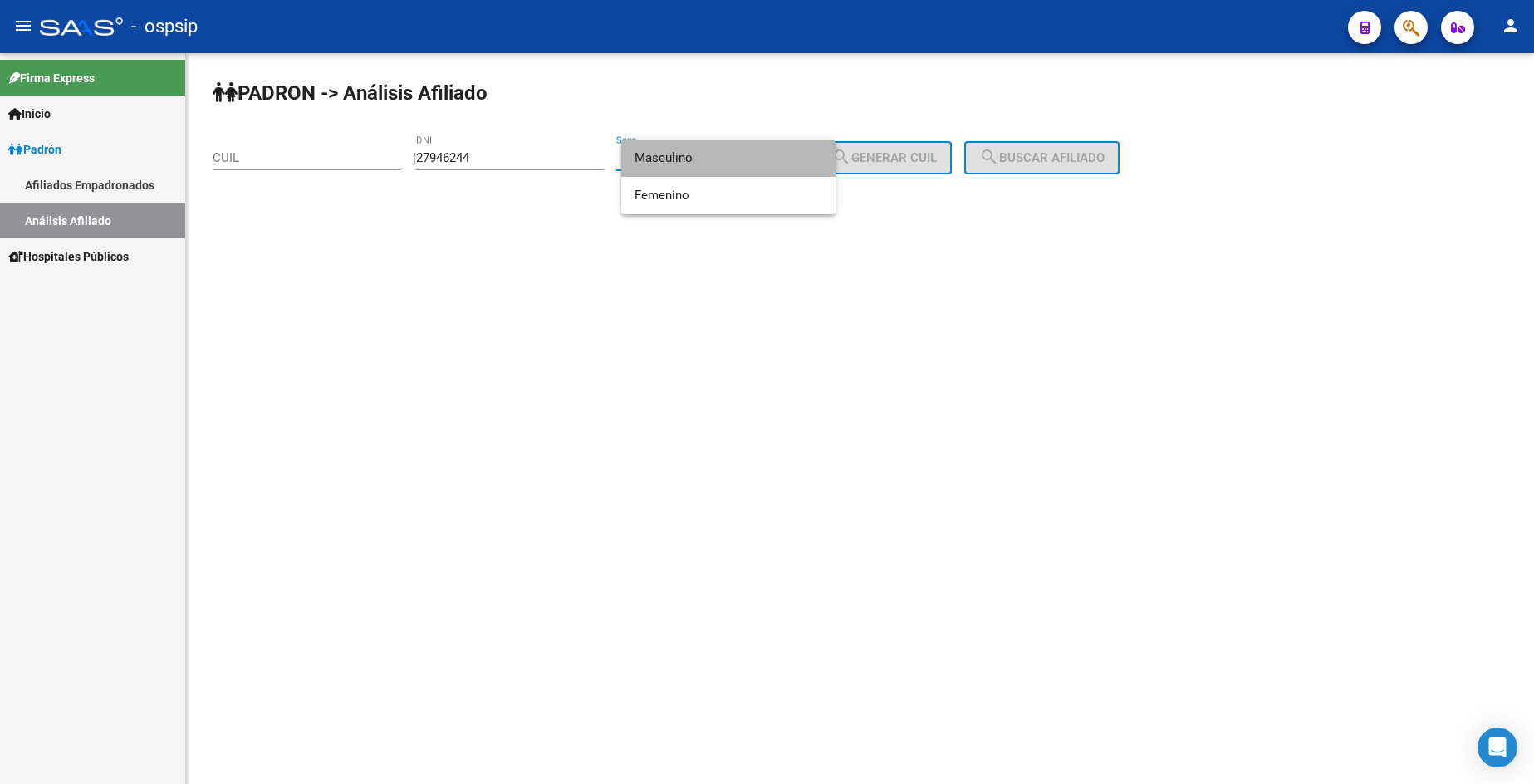
click at [760, 166] on span "Masculino" at bounding box center [728, 158] width 188 height 37
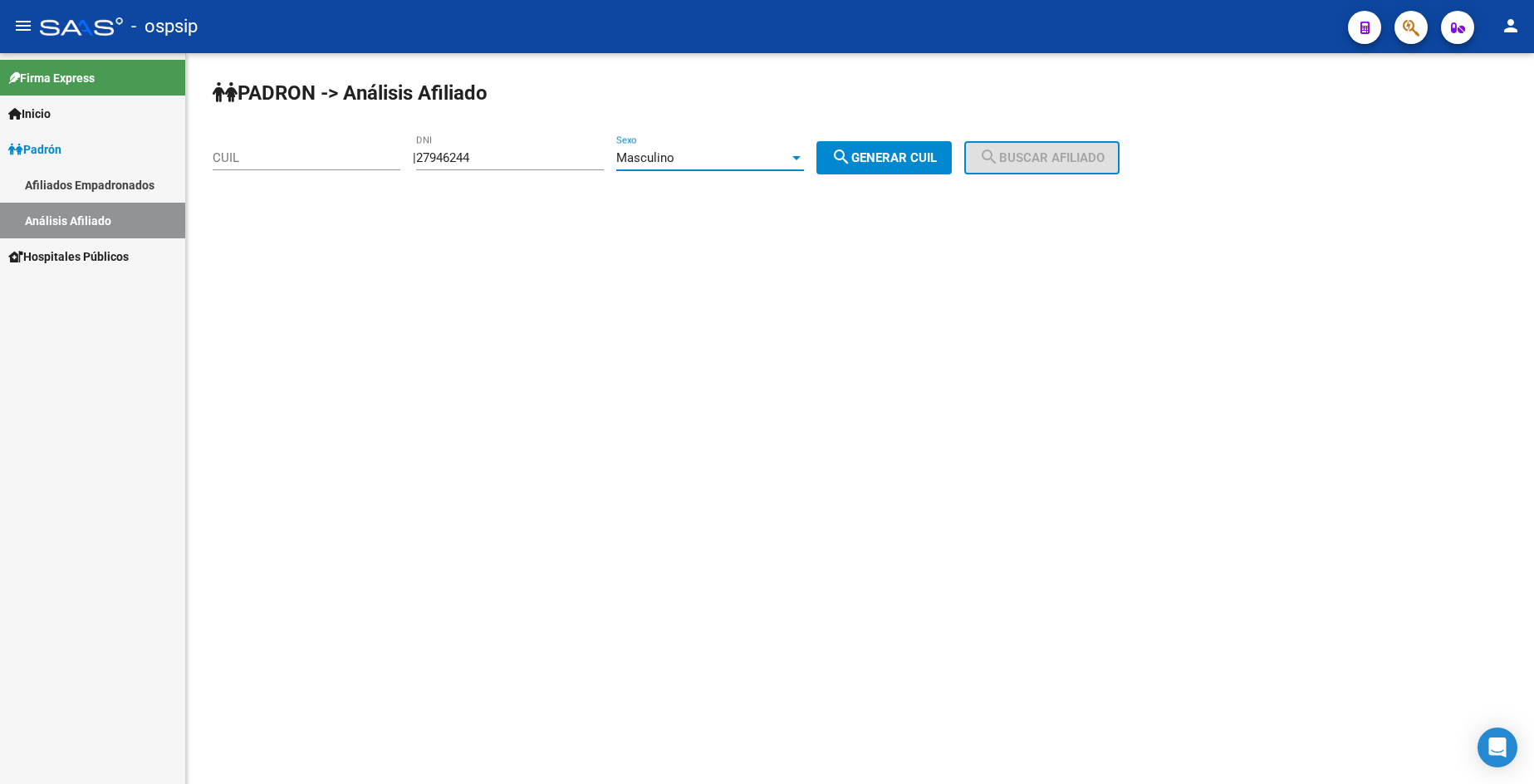
click at [893, 157] on span "search Generar CUIL" at bounding box center [884, 158] width 105 height 15
type input "20-27946244-1"
click at [986, 152] on button "search Buscar afiliado" at bounding box center [1041, 157] width 155 height 33
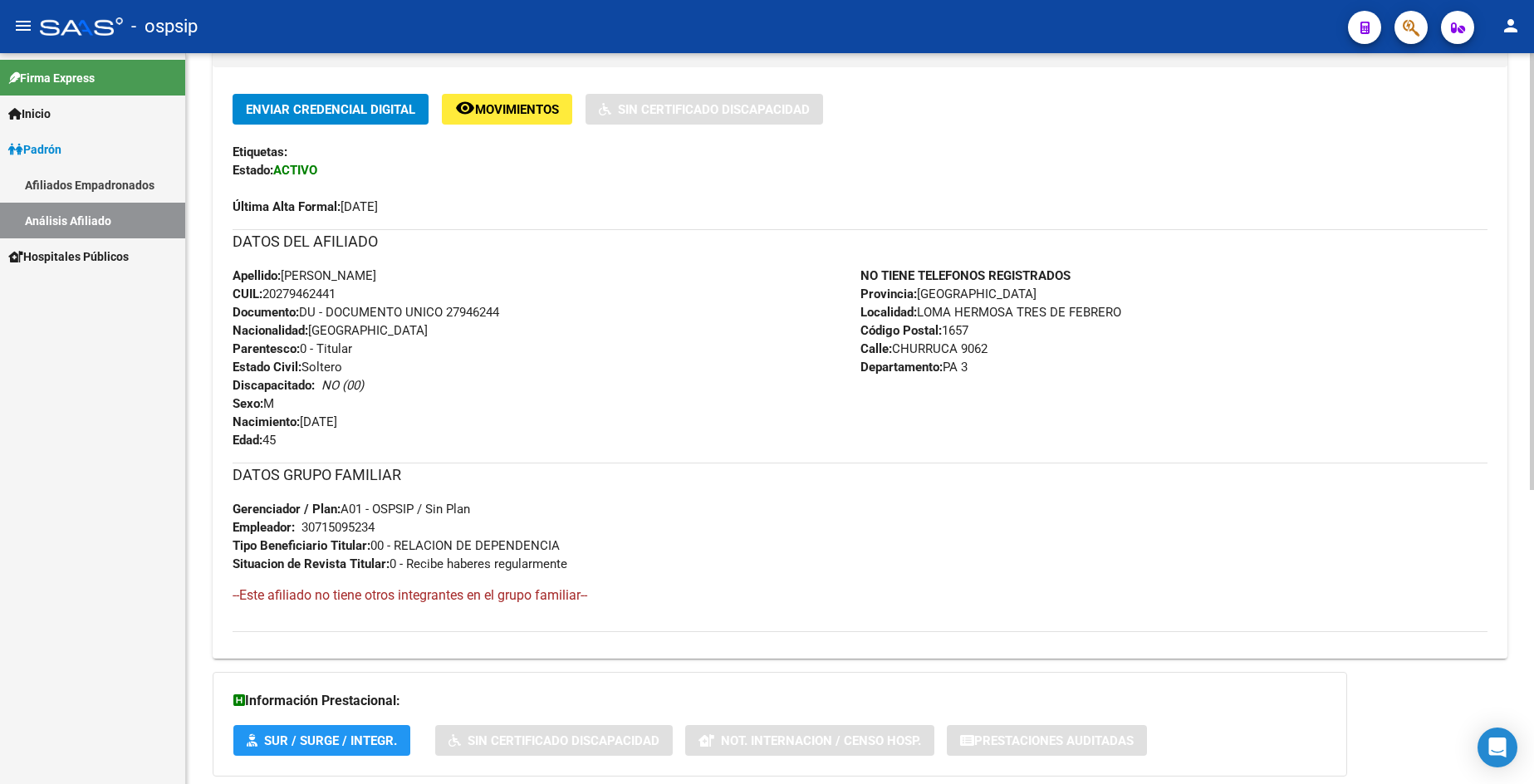
scroll to position [415, 0]
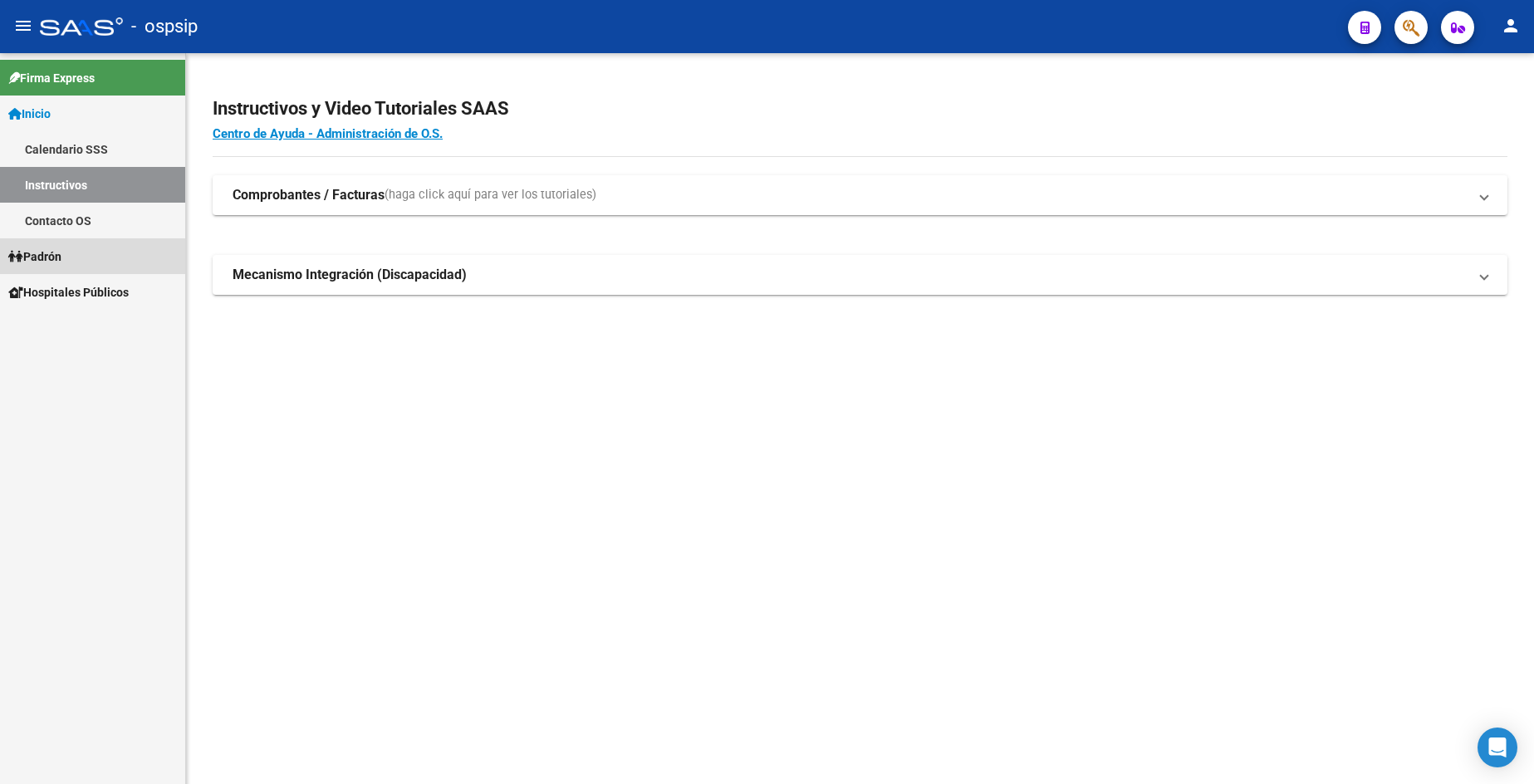
click at [55, 263] on span "Padrón" at bounding box center [35, 256] width 53 height 19
click at [79, 324] on link "Análisis Afiliado" at bounding box center [92, 328] width 185 height 35
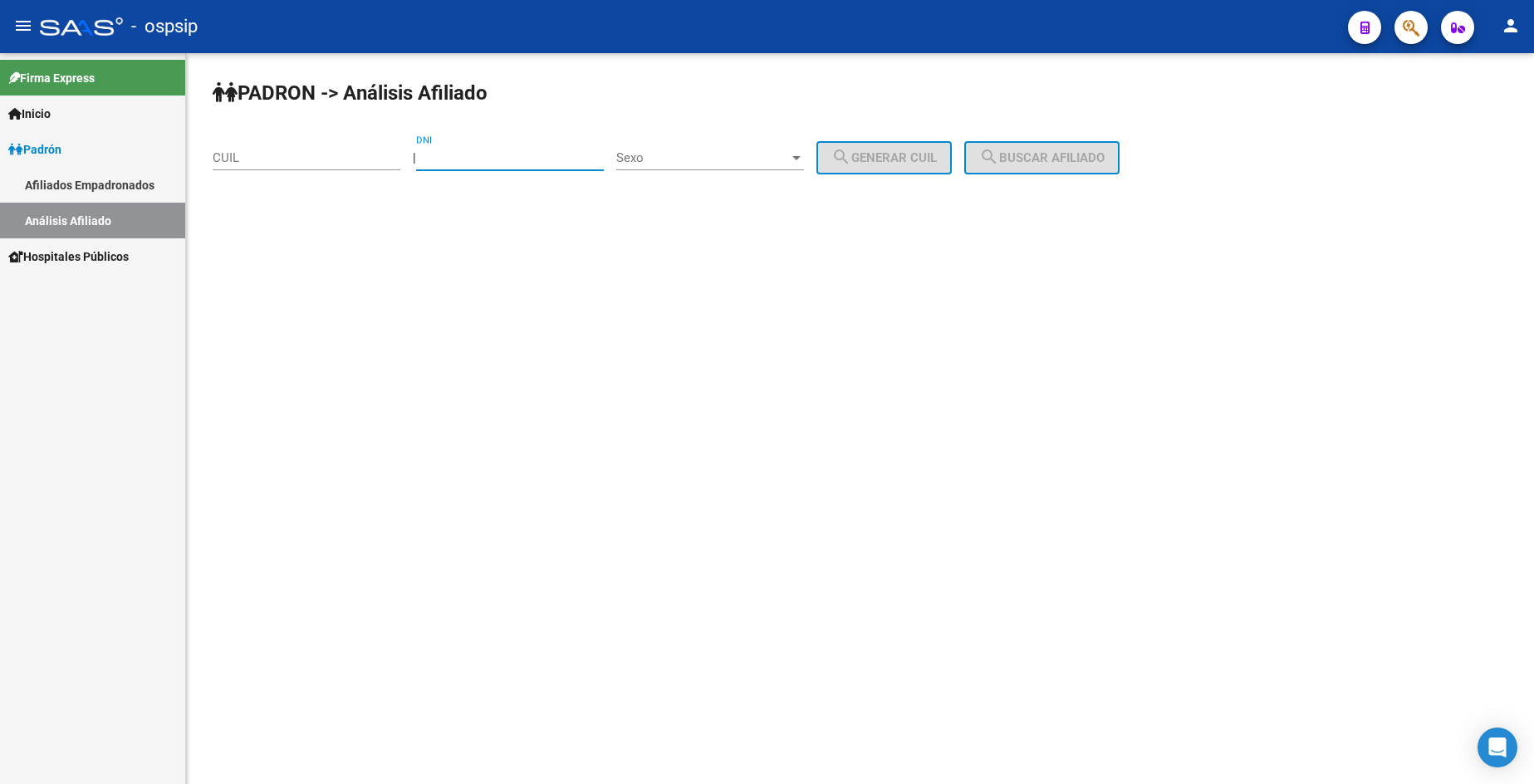
click at [510, 160] on input "DNI" at bounding box center [510, 158] width 188 height 15
type input "22358766"
click at [708, 166] on div "Sexo Sexo" at bounding box center [710, 152] width 188 height 35
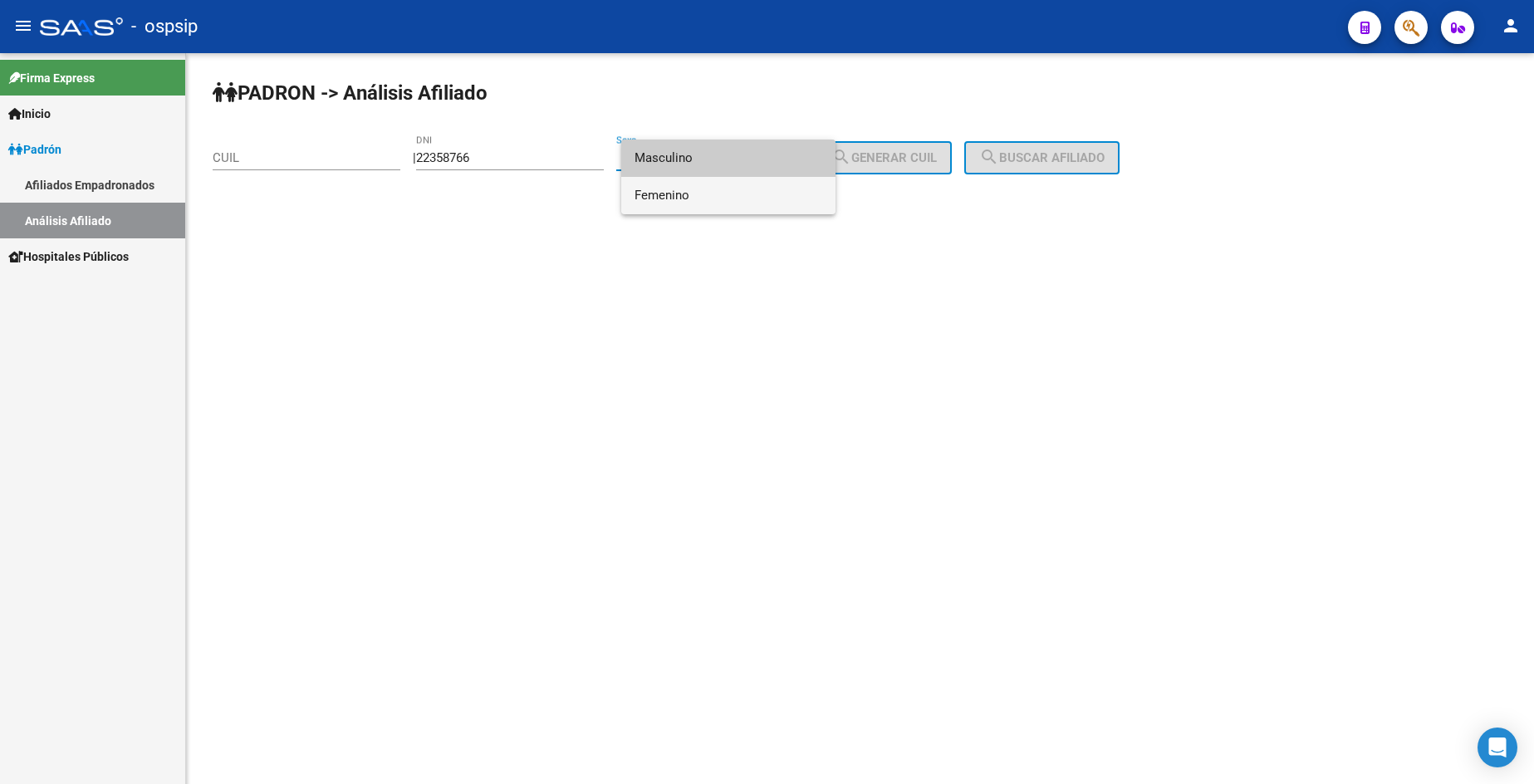
click at [716, 206] on span "Femenino" at bounding box center [728, 196] width 188 height 37
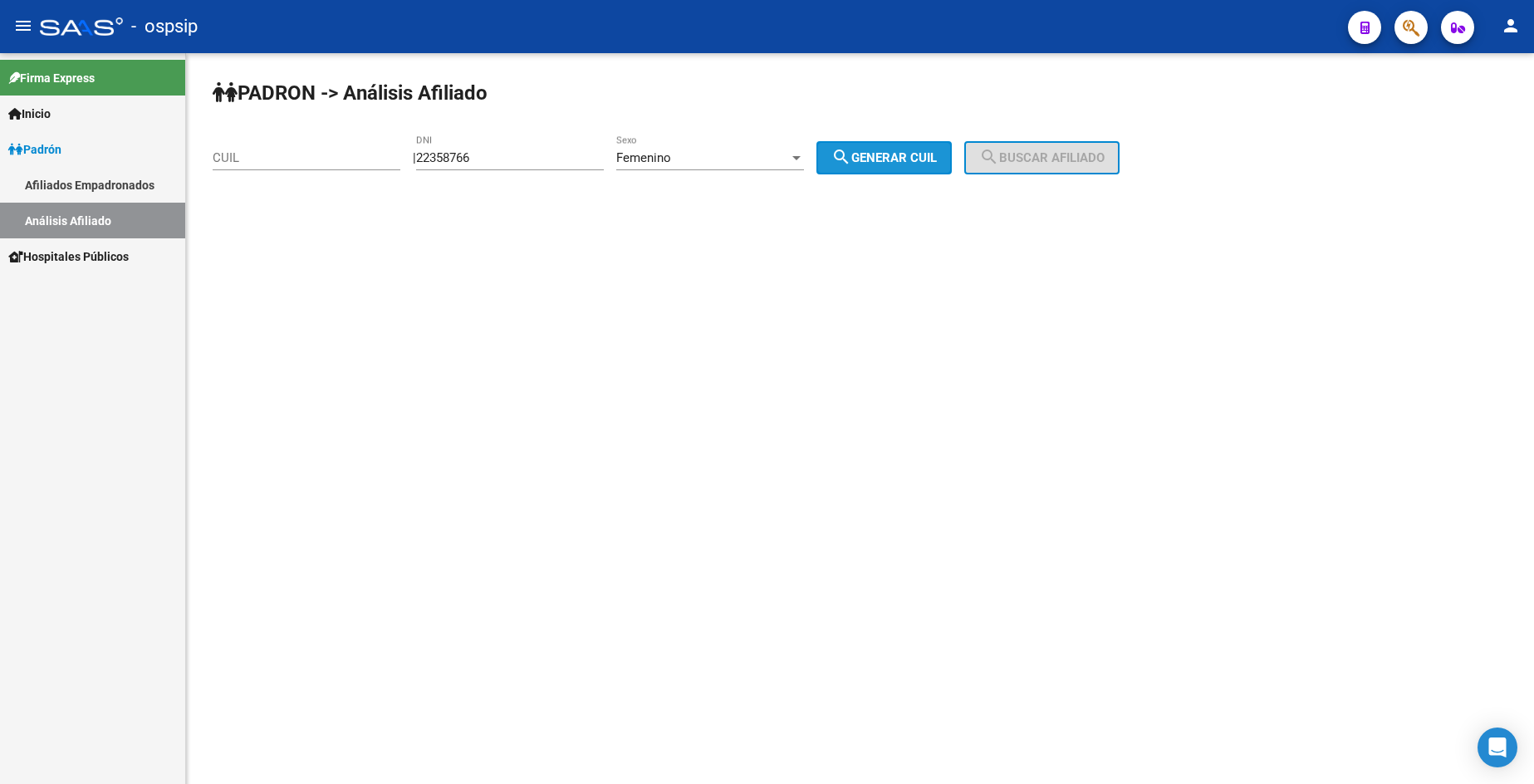
click at [930, 162] on span "search Generar CUIL" at bounding box center [884, 158] width 105 height 15
type input "27-22358766-1"
click at [1037, 152] on span "search Buscar afiliado" at bounding box center [1042, 158] width 126 height 15
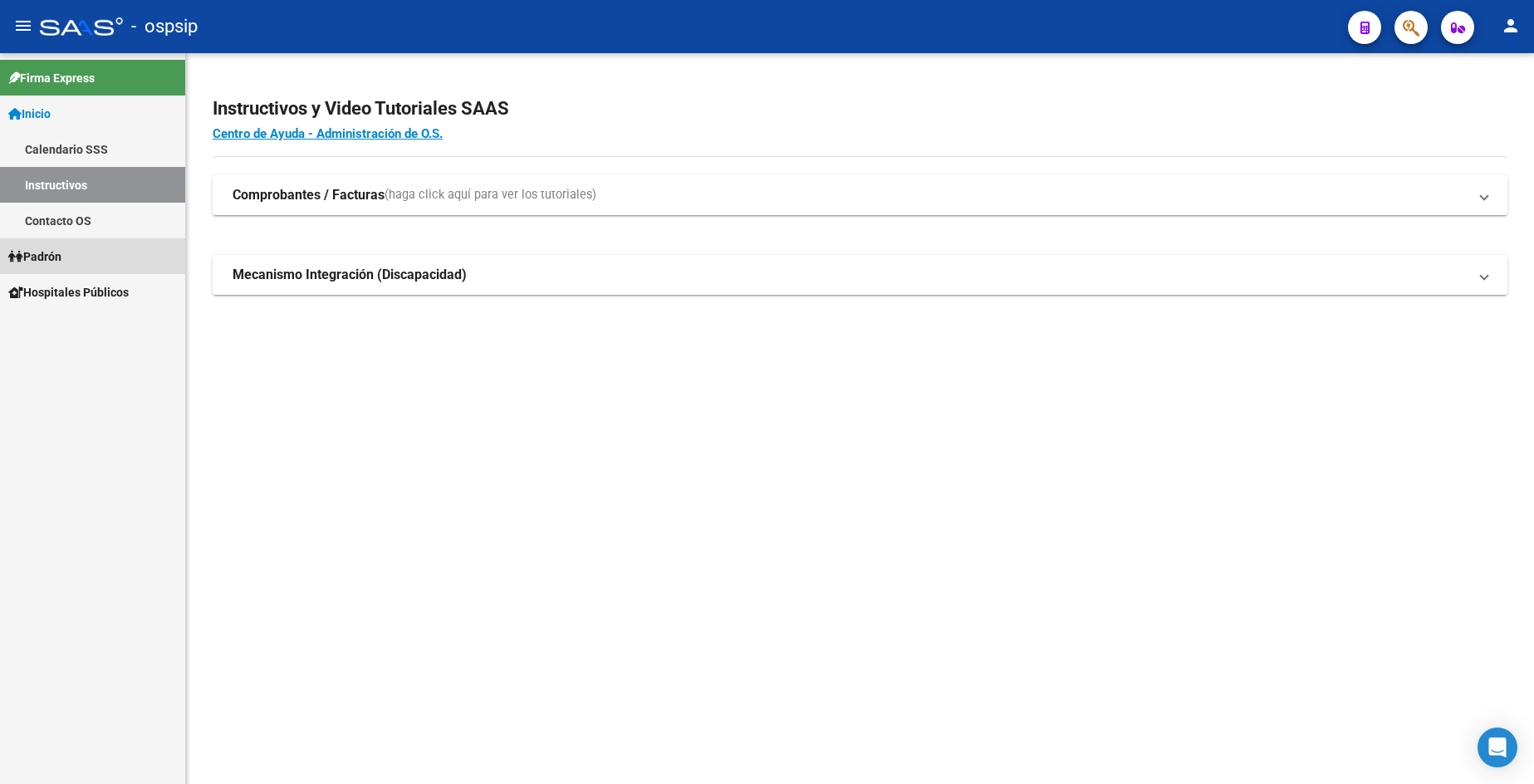
click at [58, 257] on span "Padrón" at bounding box center [35, 256] width 53 height 19
click at [87, 330] on link "Análisis Afiliado" at bounding box center [92, 328] width 185 height 35
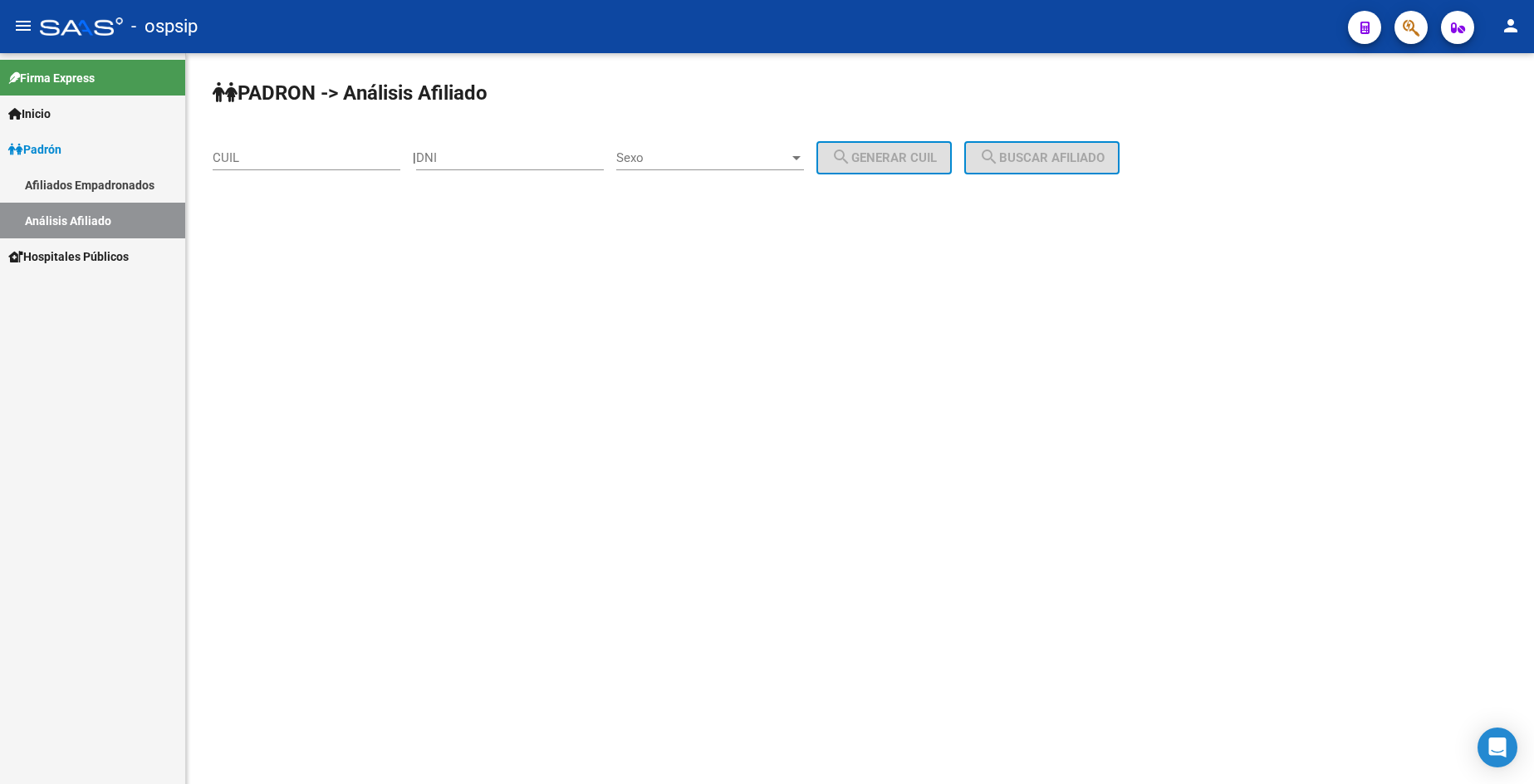
click at [551, 161] on input "DNI" at bounding box center [510, 158] width 188 height 15
click at [524, 160] on input "DNI" at bounding box center [510, 158] width 188 height 15
type input "40261336"
click at [718, 151] on span "Sexo" at bounding box center [702, 158] width 173 height 15
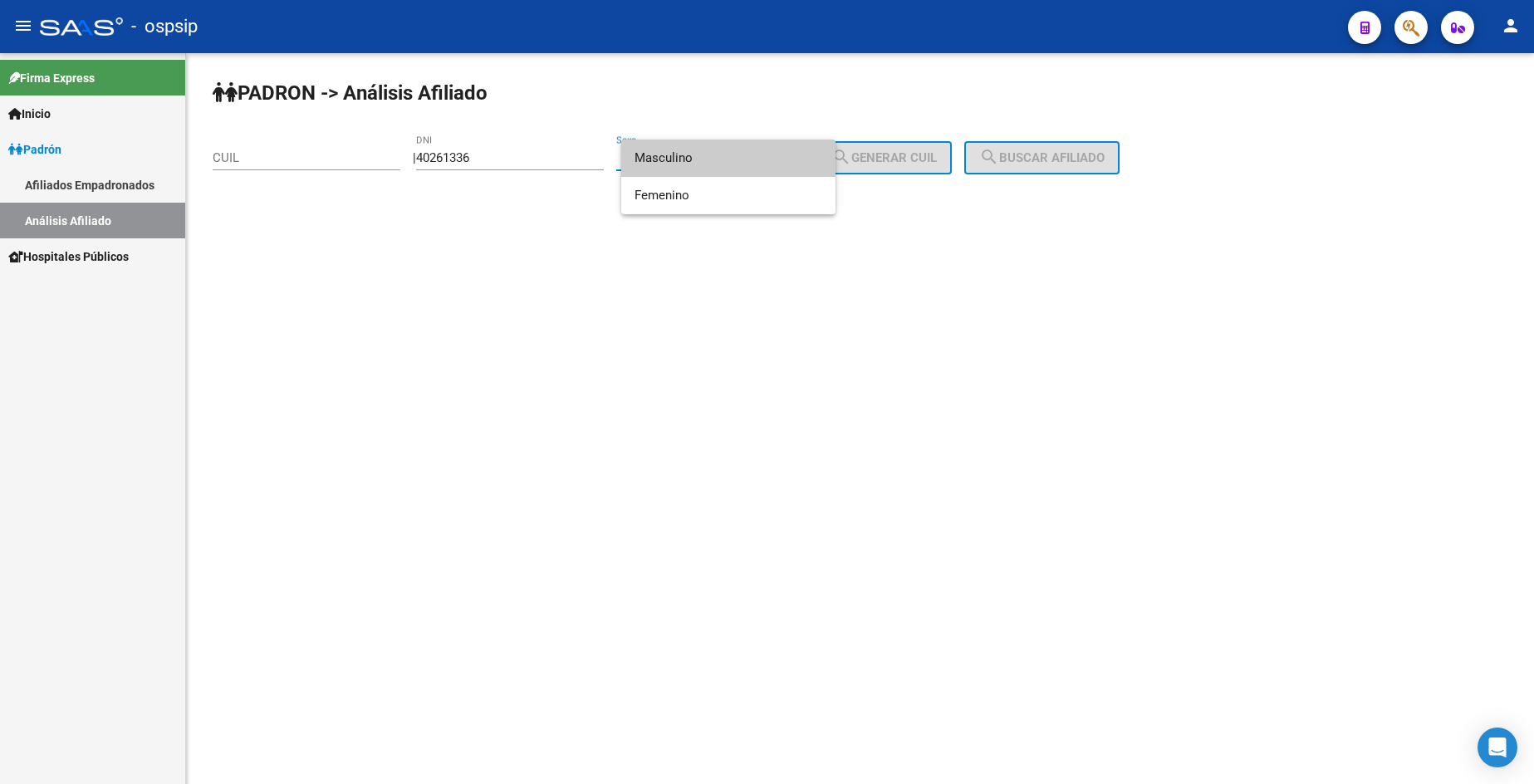
click at [703, 167] on span "Masculino" at bounding box center [728, 158] width 188 height 37
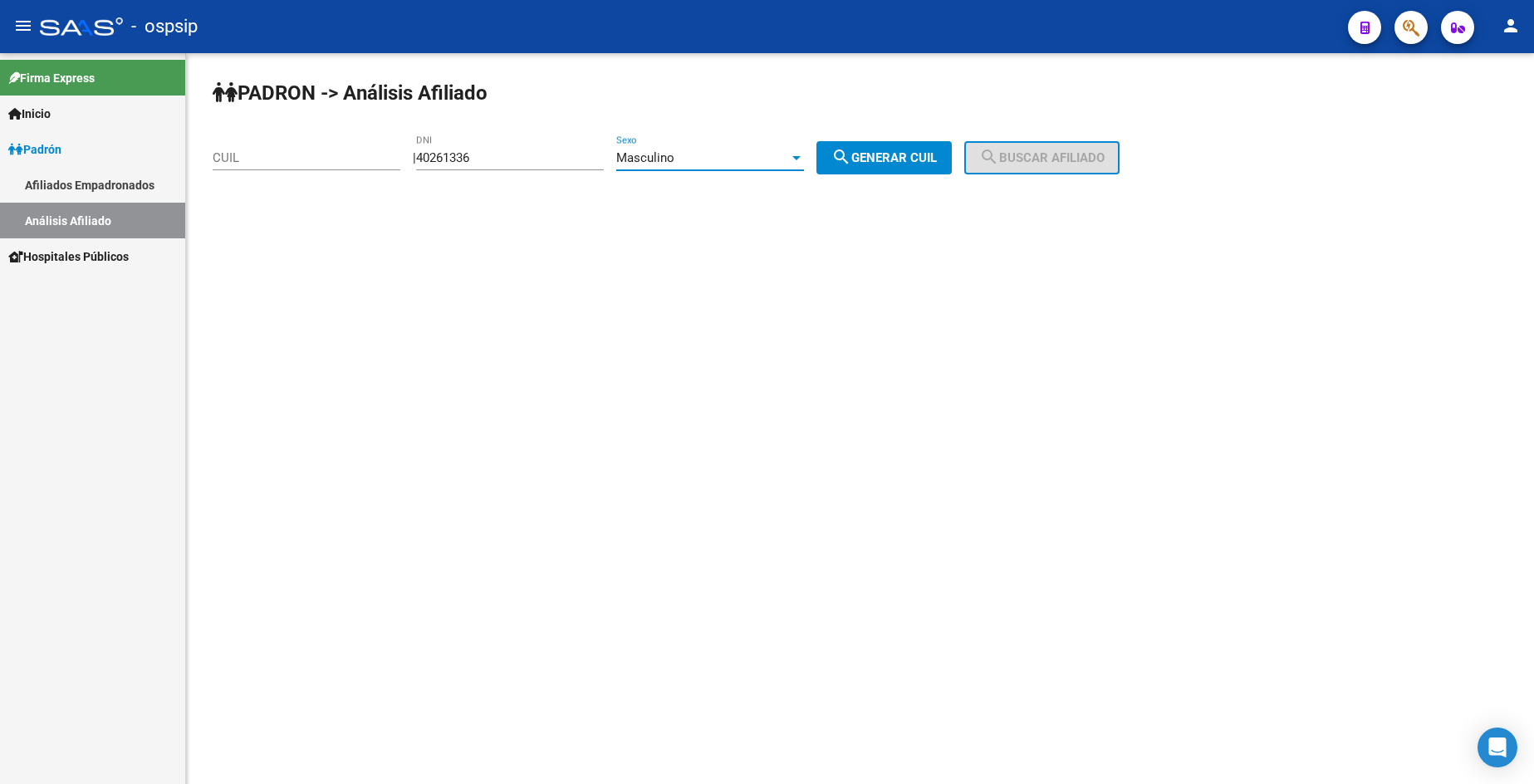
click at [937, 151] on span "search Generar CUIL" at bounding box center [884, 158] width 105 height 15
type input "20-40261336-0"
click at [1050, 164] on span "search Buscar afiliado" at bounding box center [1042, 158] width 126 height 15
